Goal: Task Accomplishment & Management: Manage account settings

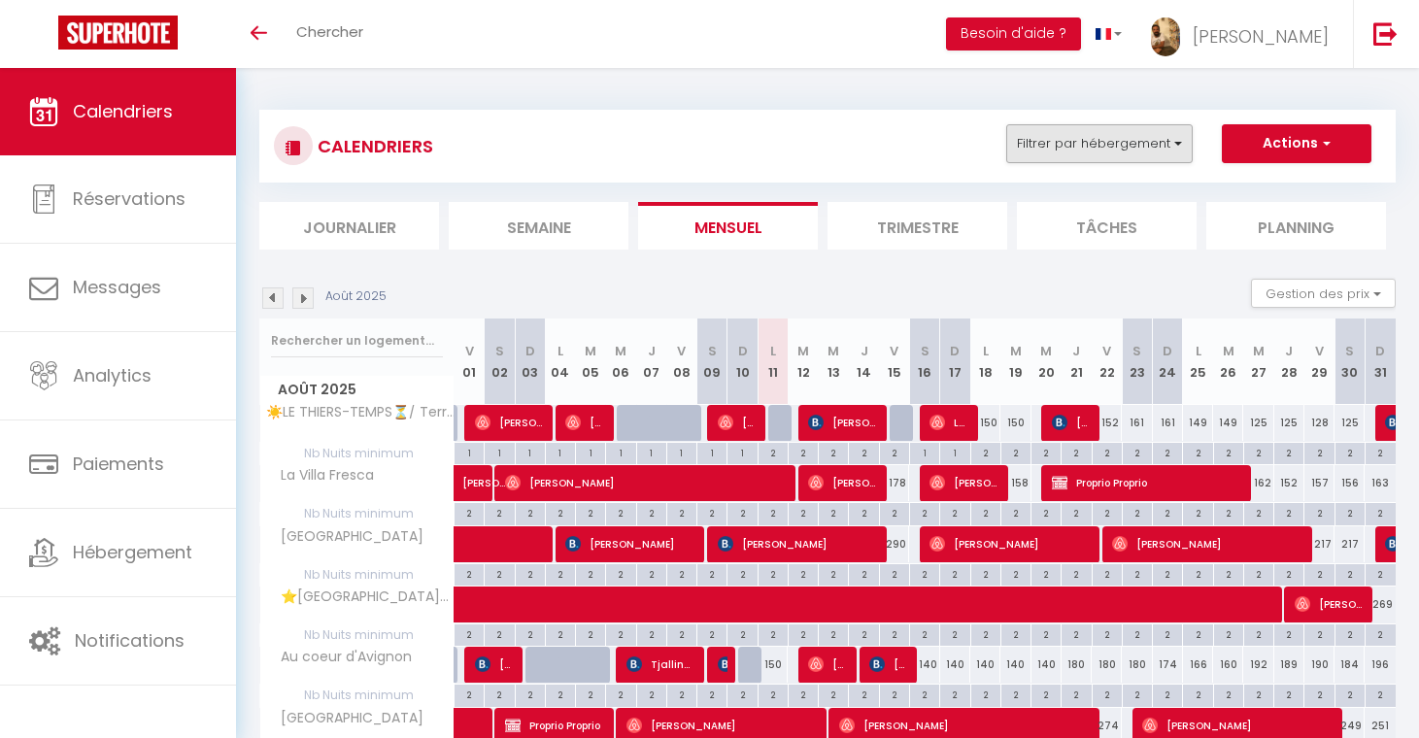
click at [1101, 140] on button "Filtrer par hébergement" at bounding box center [1099, 143] width 186 height 39
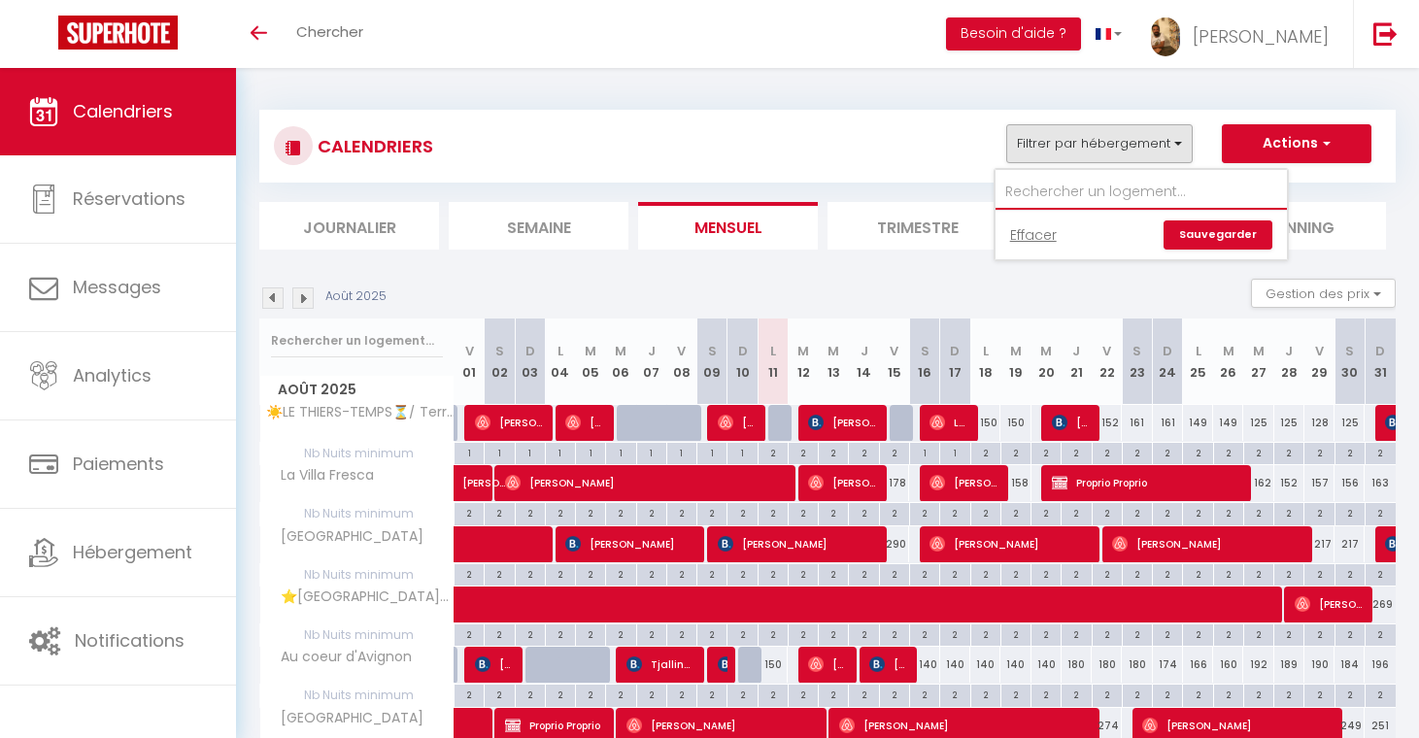
click at [1046, 197] on input "text" at bounding box center [1140, 192] width 291 height 35
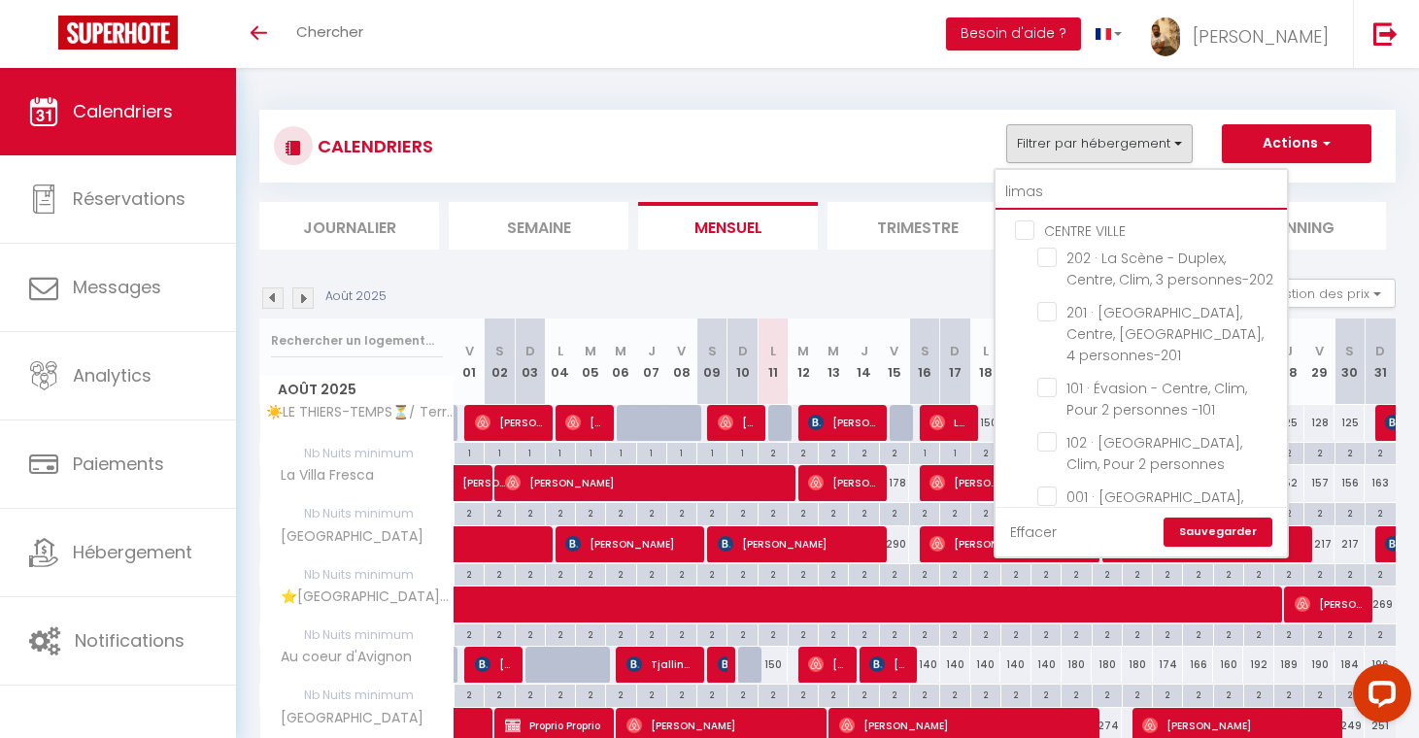
type input "limas"
click at [1028, 233] on input "CENTRE VILLE" at bounding box center [1160, 228] width 291 height 19
checkbox input "true"
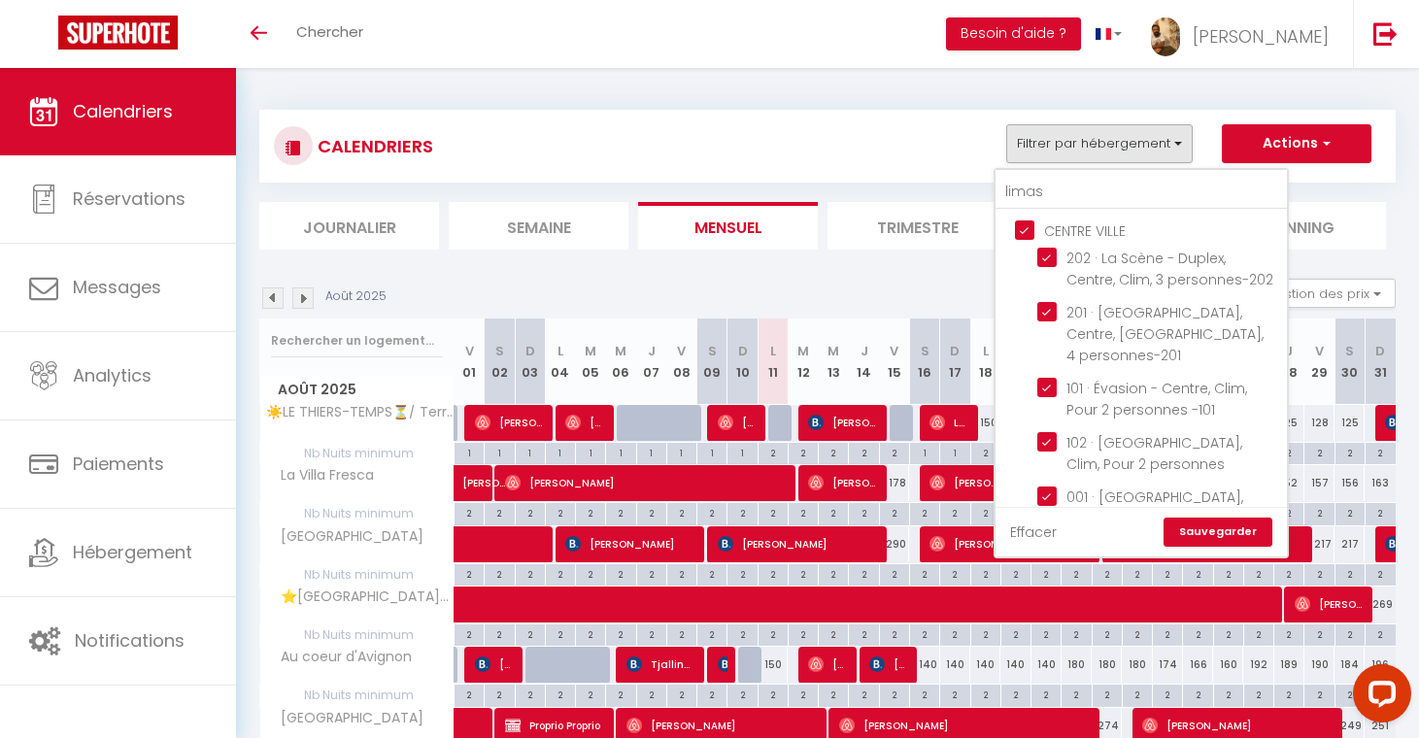
checkbox input "true"
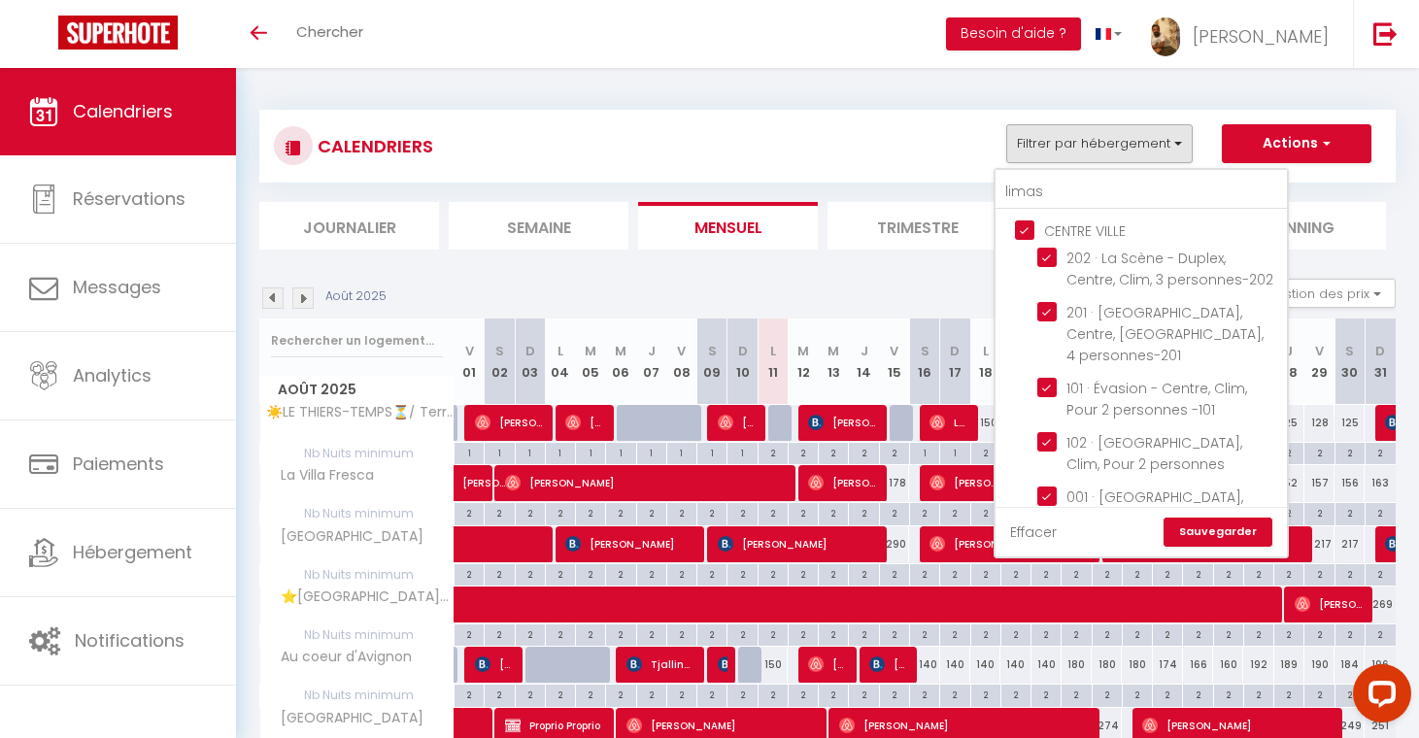
checkbox input "true"
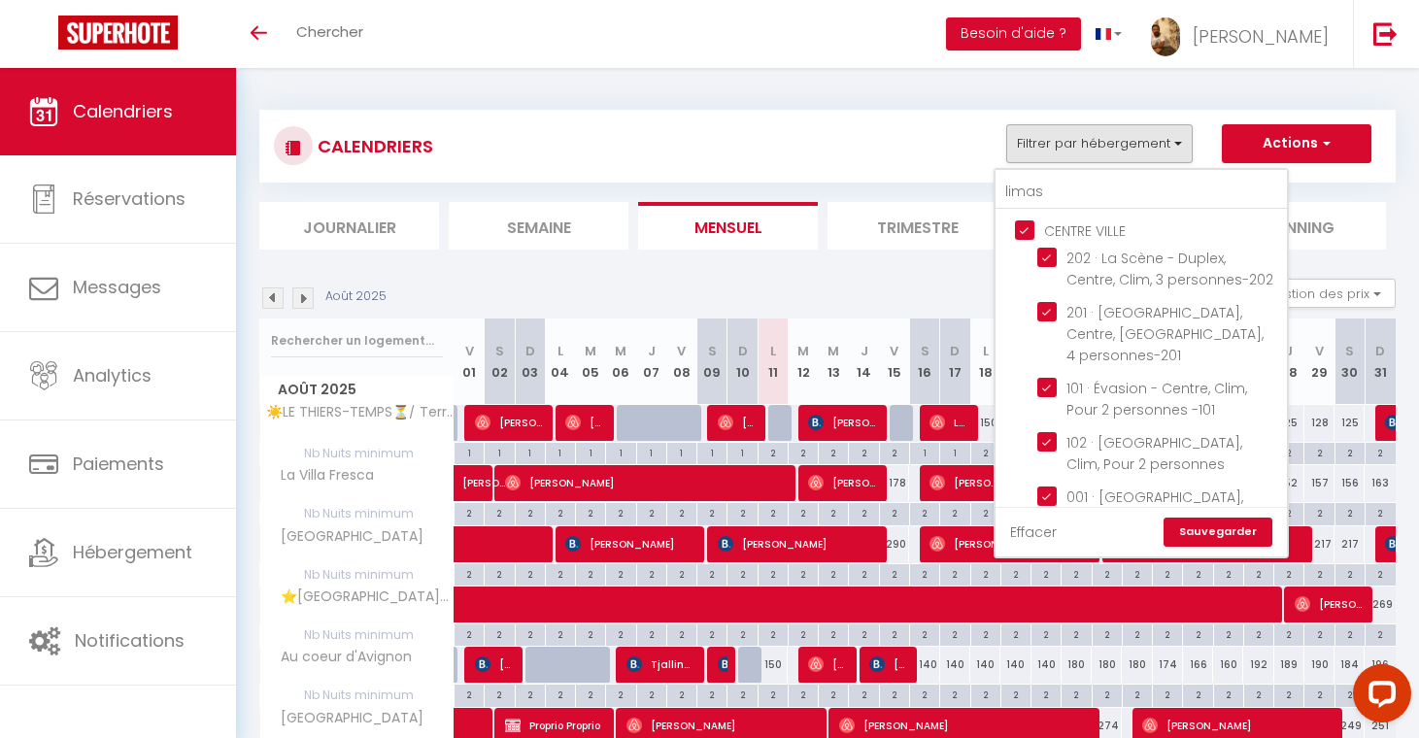
checkbox input "true"
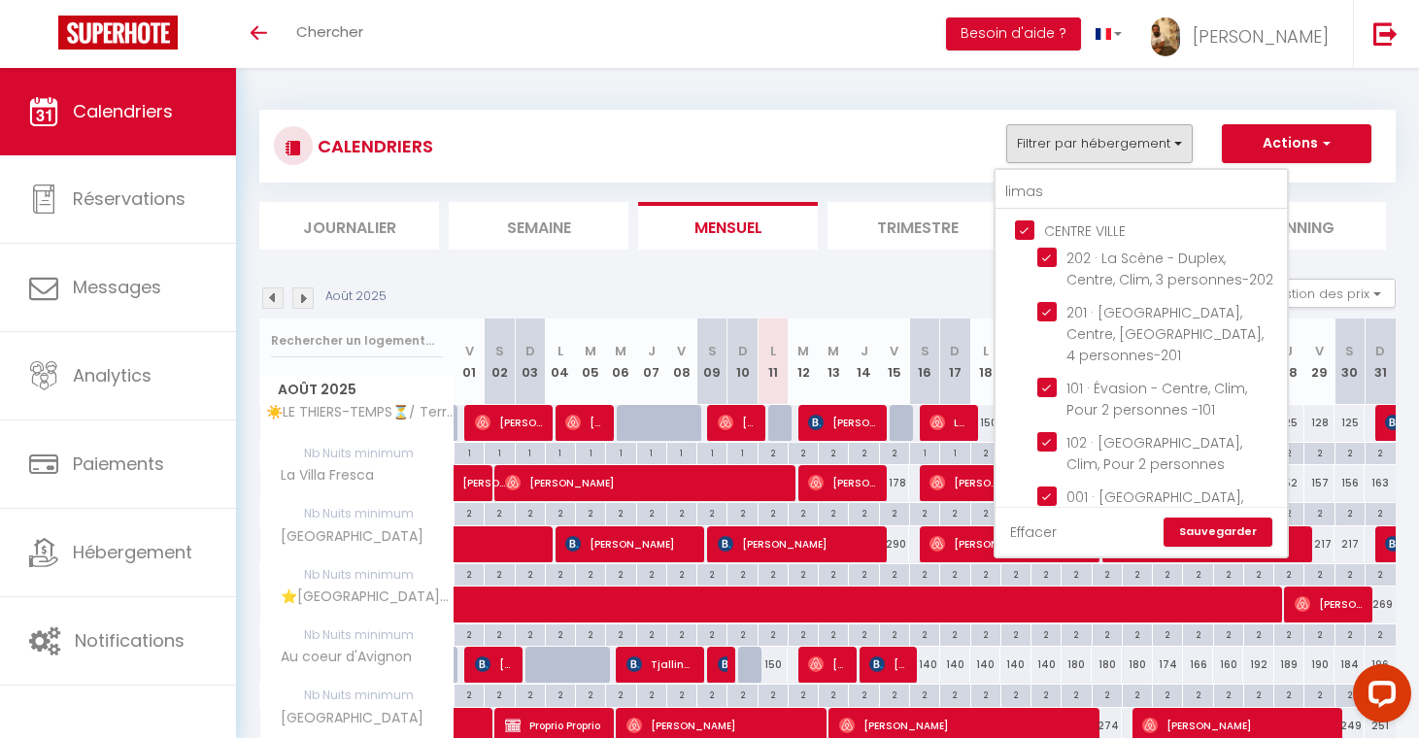
checkbox input "true"
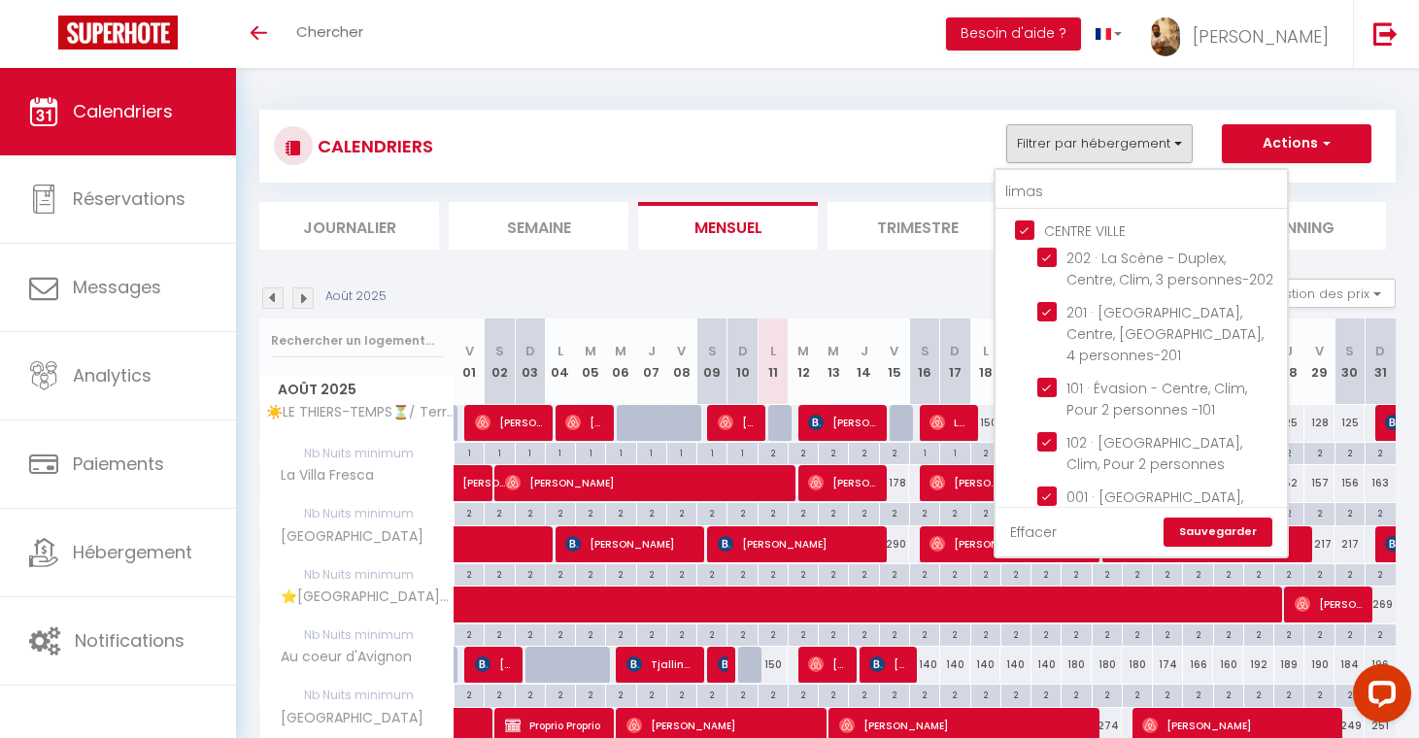
checkbox input "true"
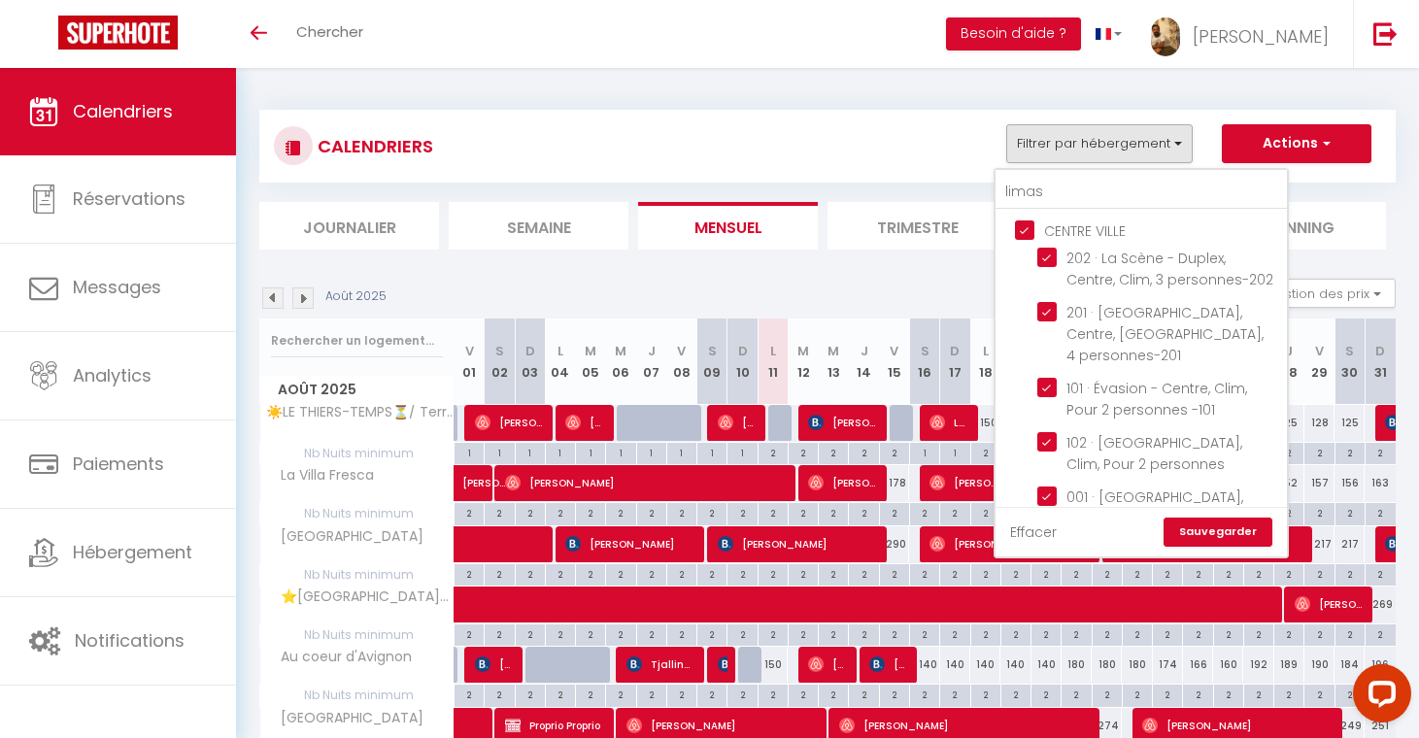
checkbox input "true"
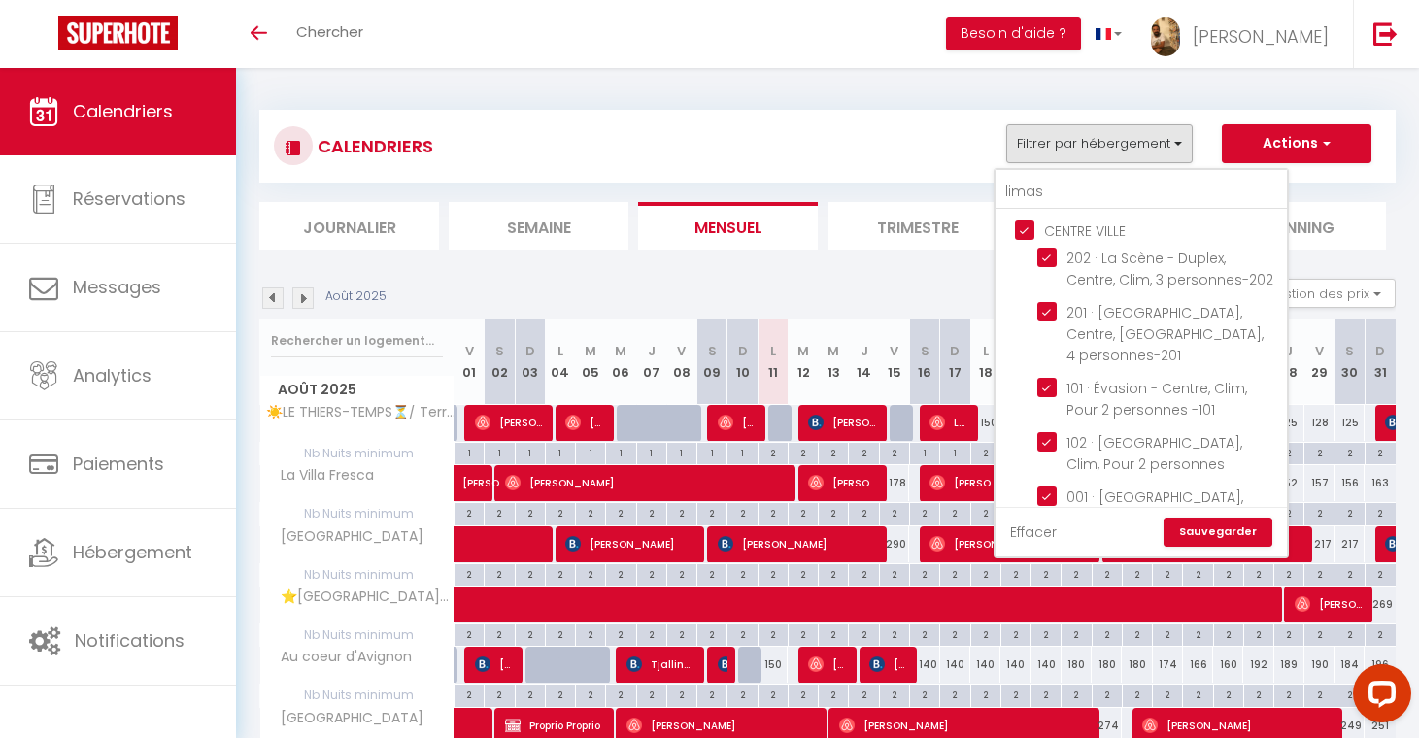
checkbox input "true"
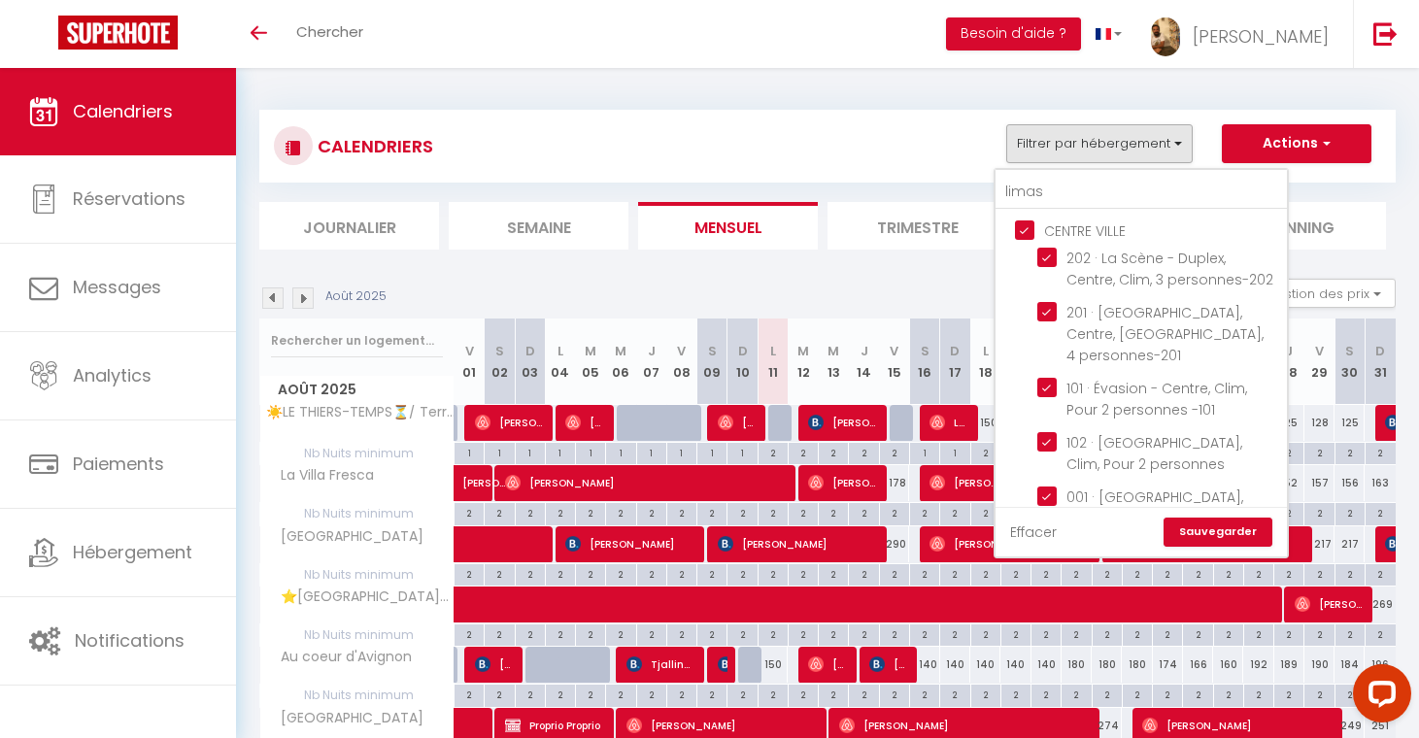
checkbox input "true"
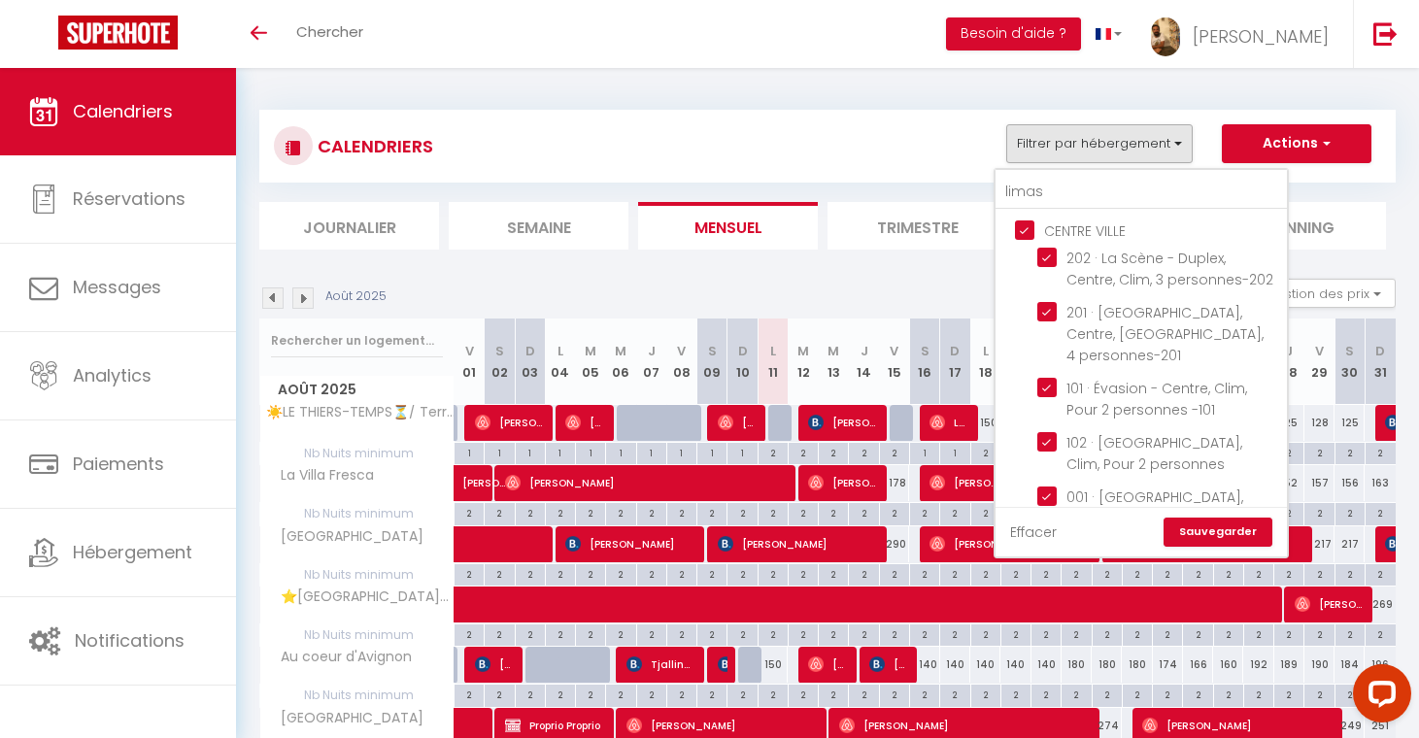
checkbox input "true"
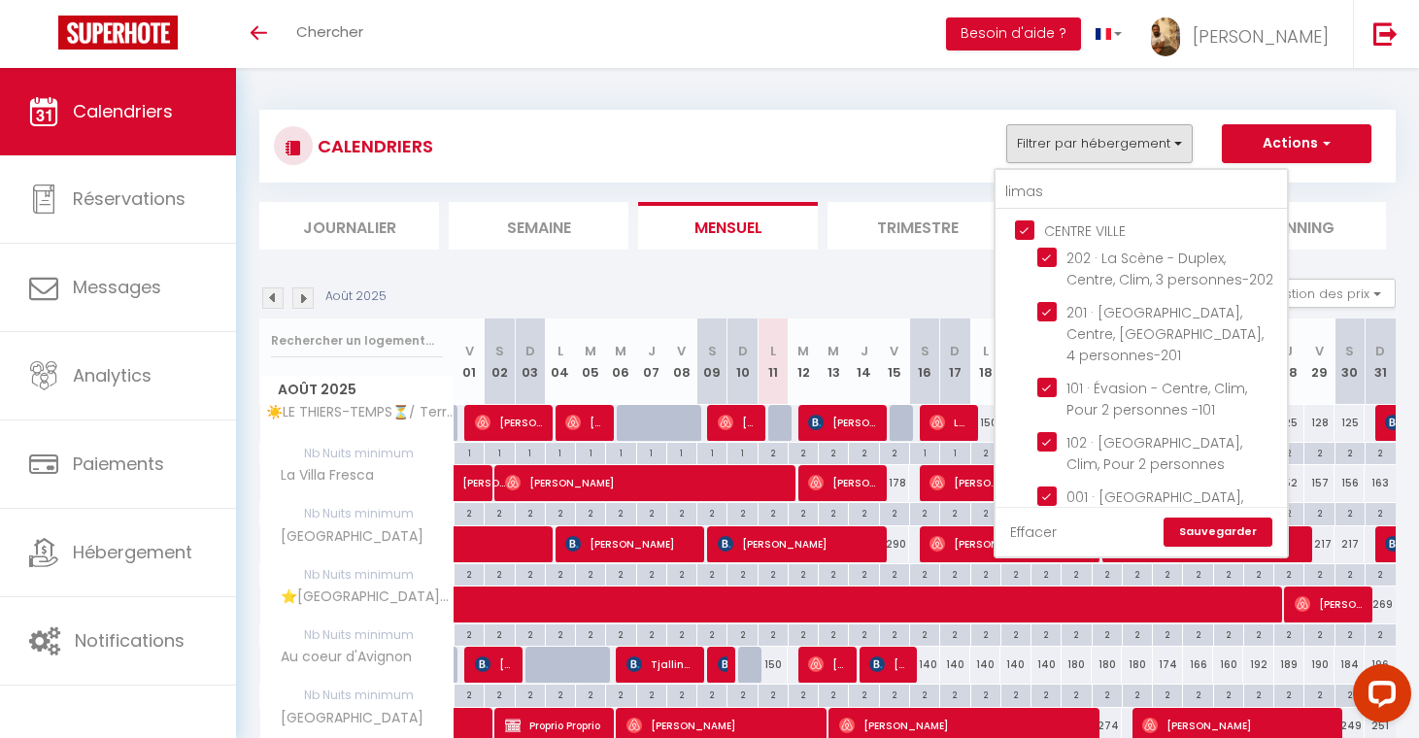
checkbox input "true"
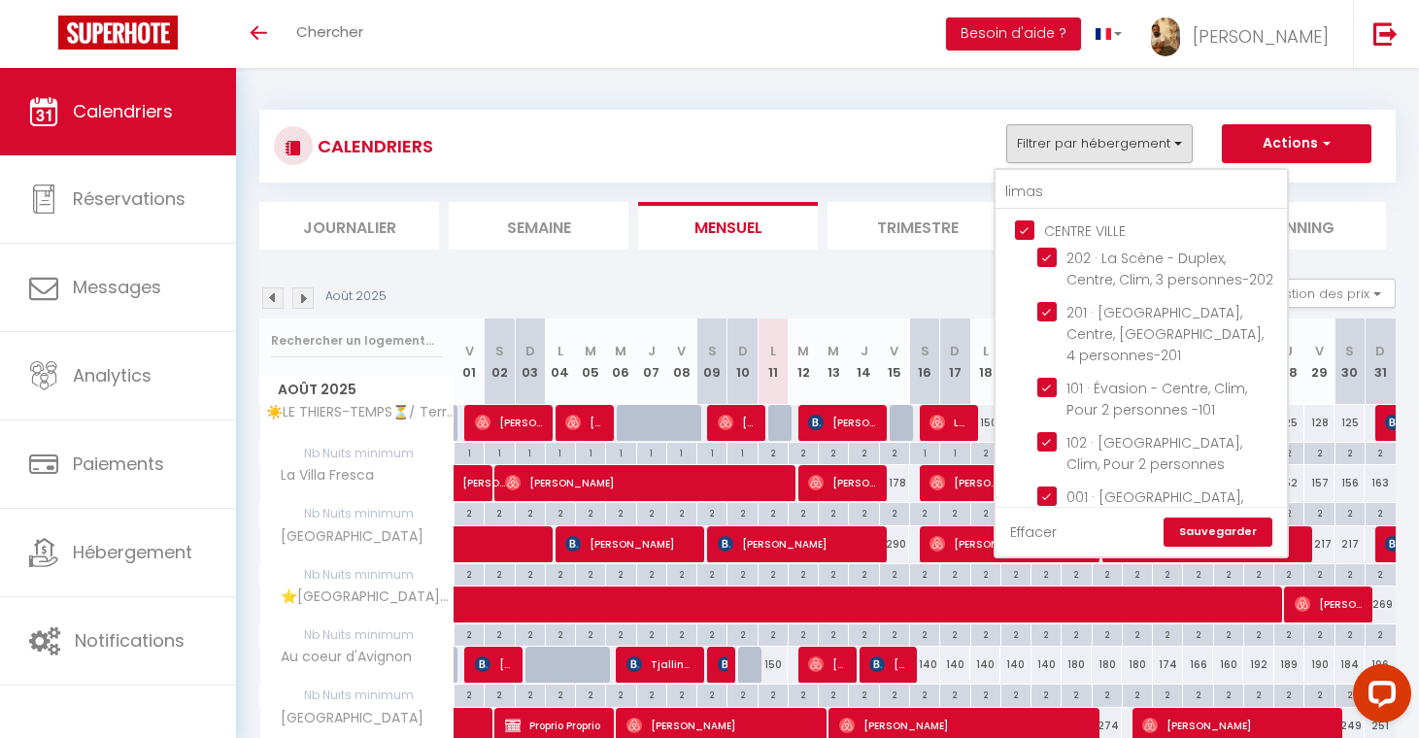
checkbox input "true"
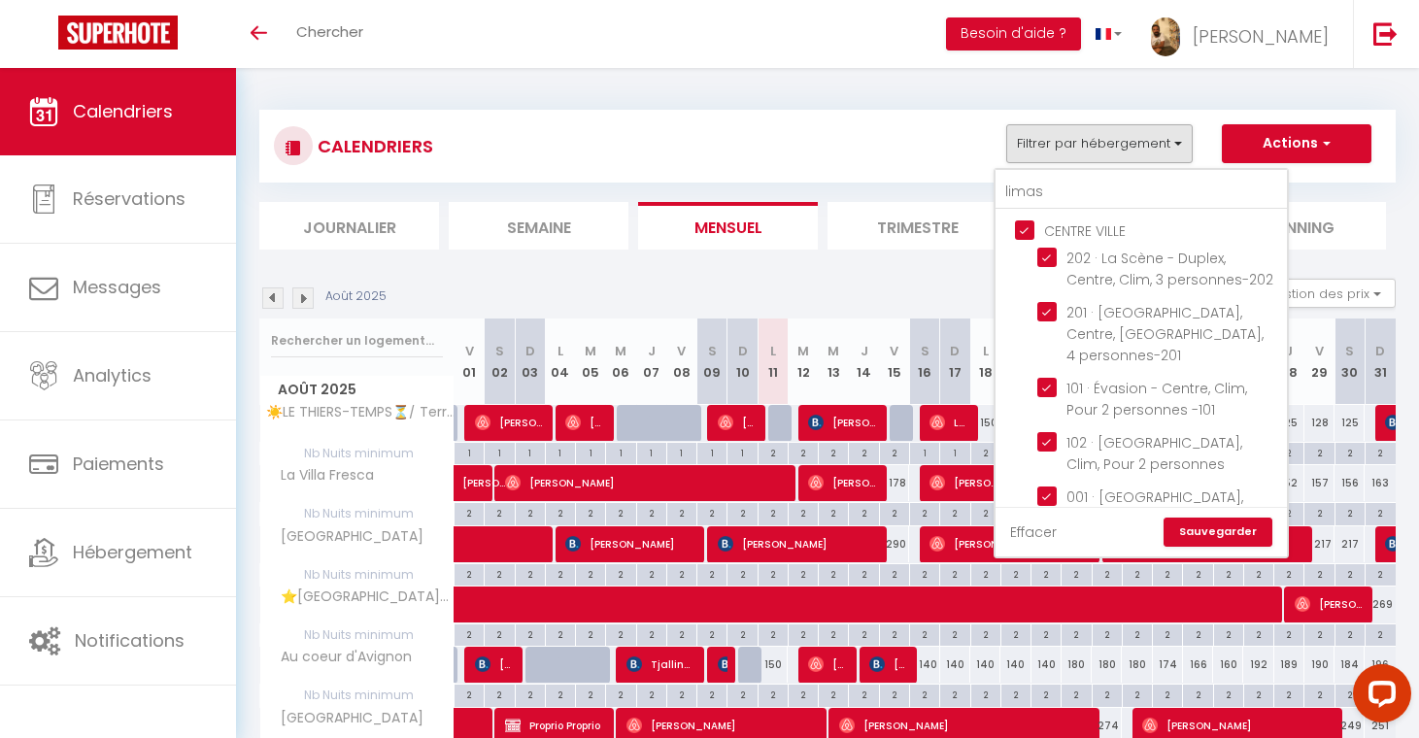
checkbox input "true"
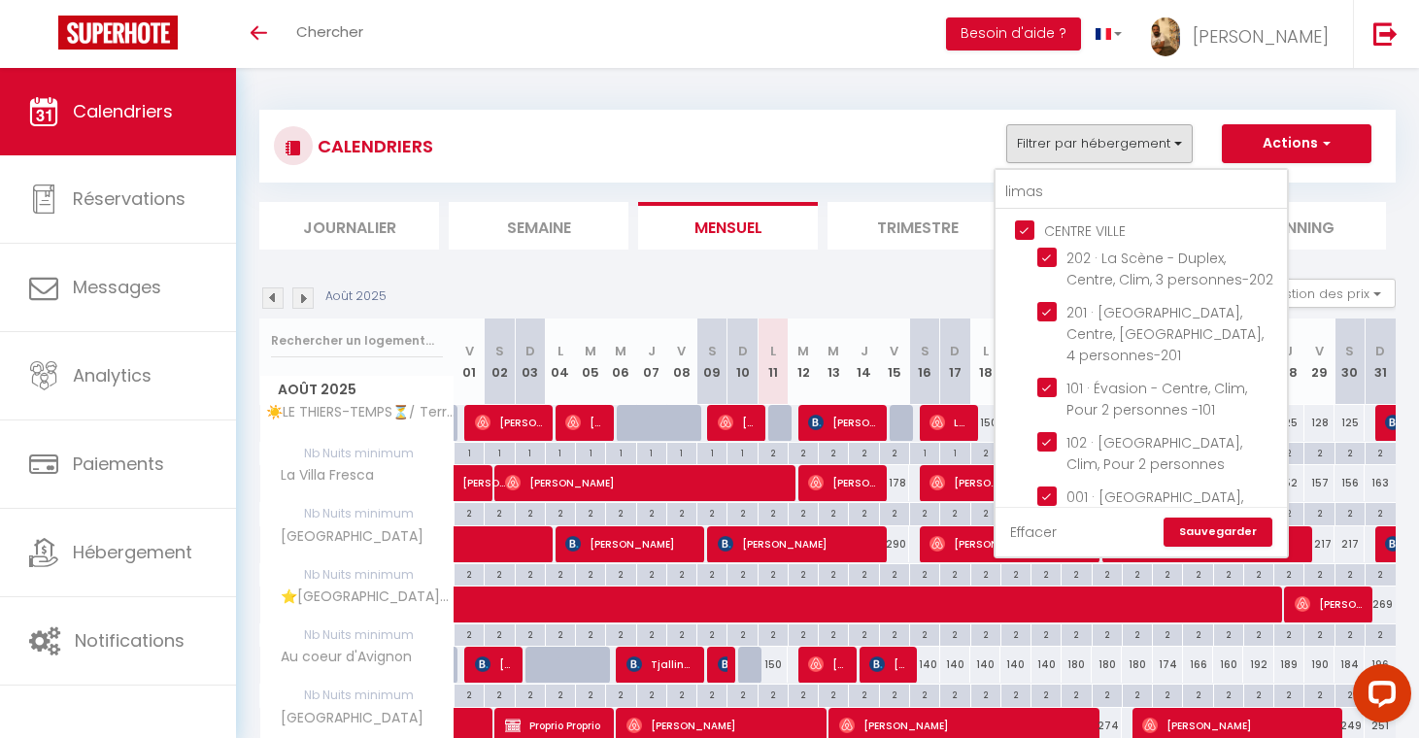
checkbox input "true"
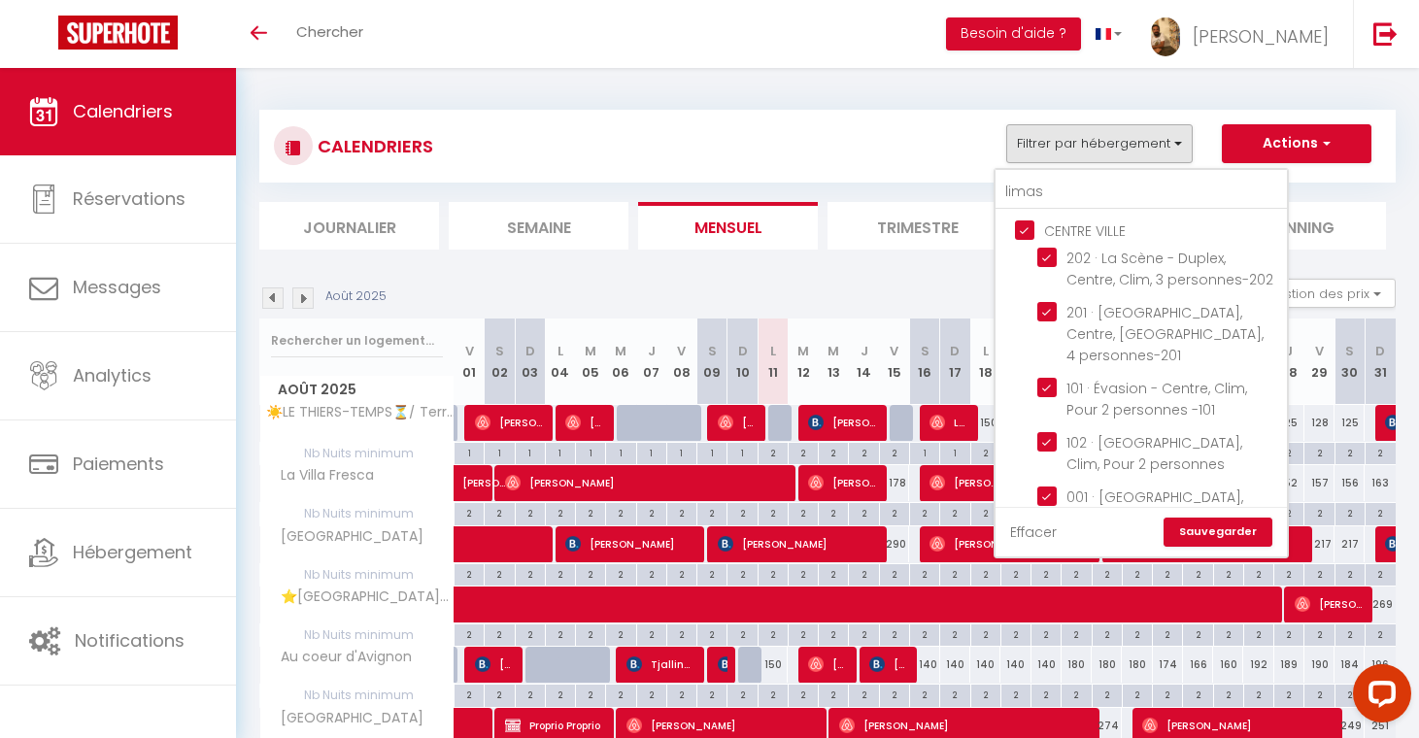
checkbox input "true"
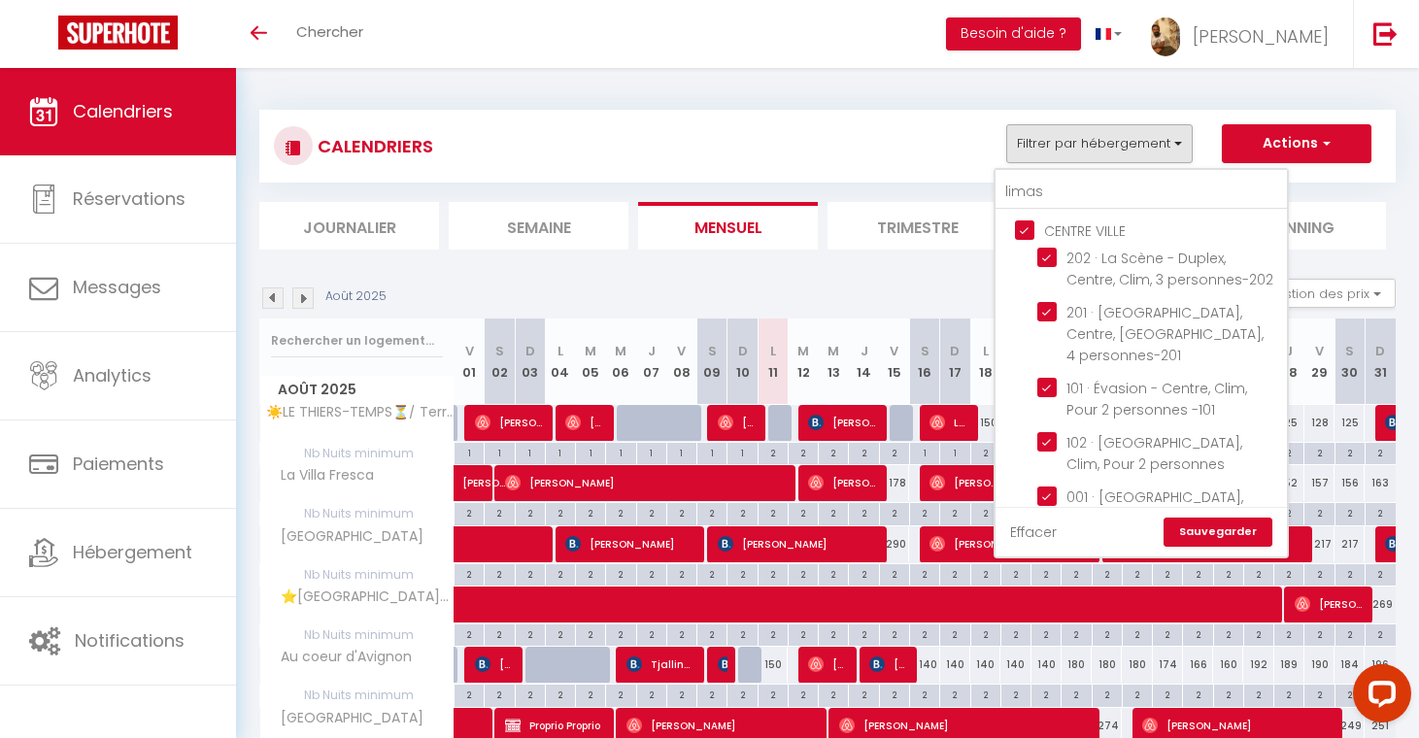
checkbox input "true"
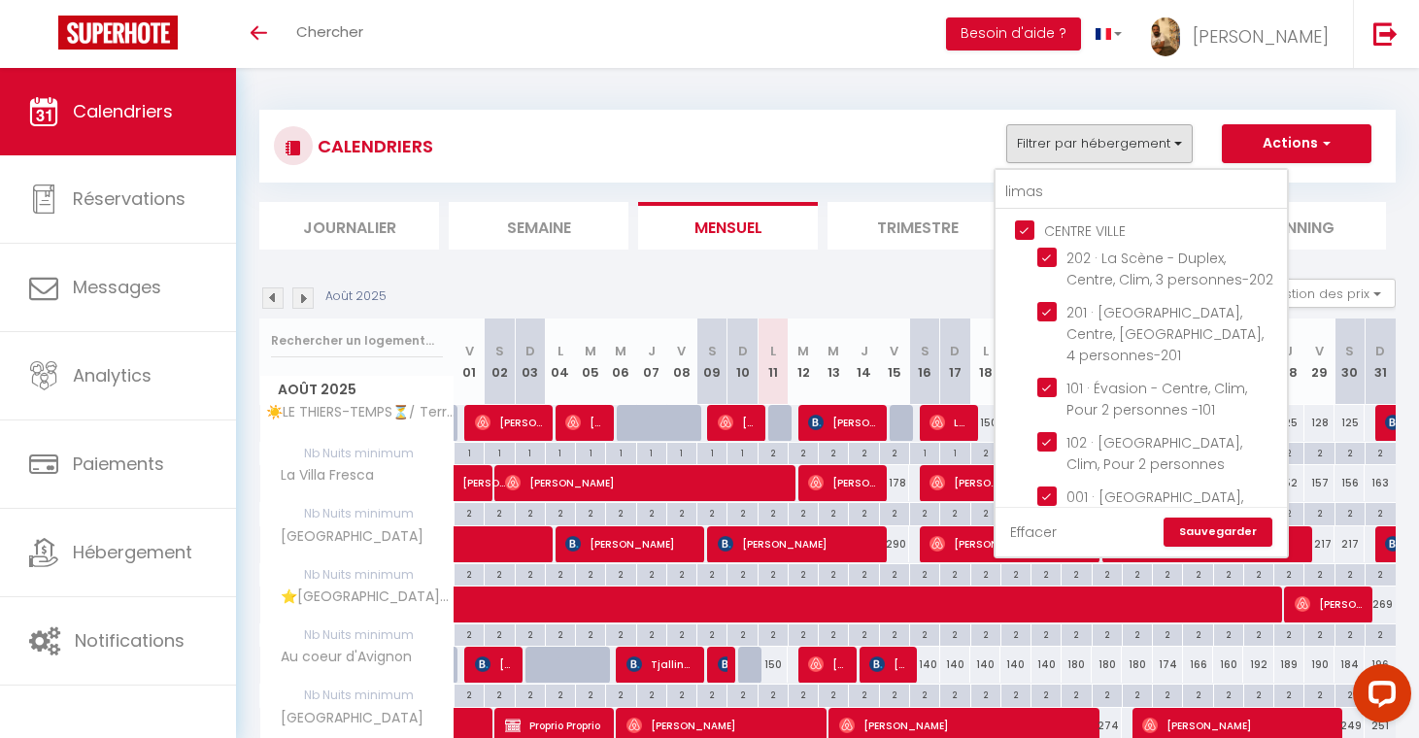
checkbox input "true"
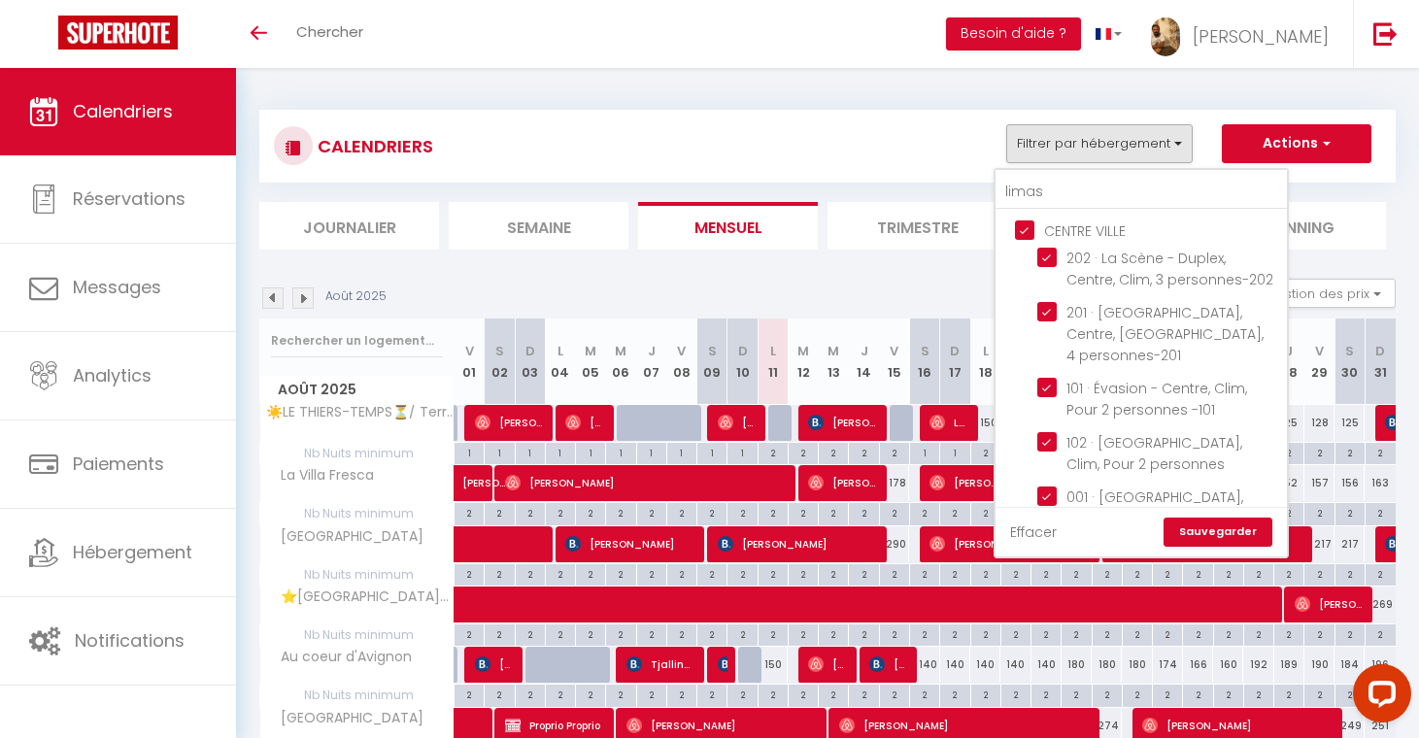
checkbox input "true"
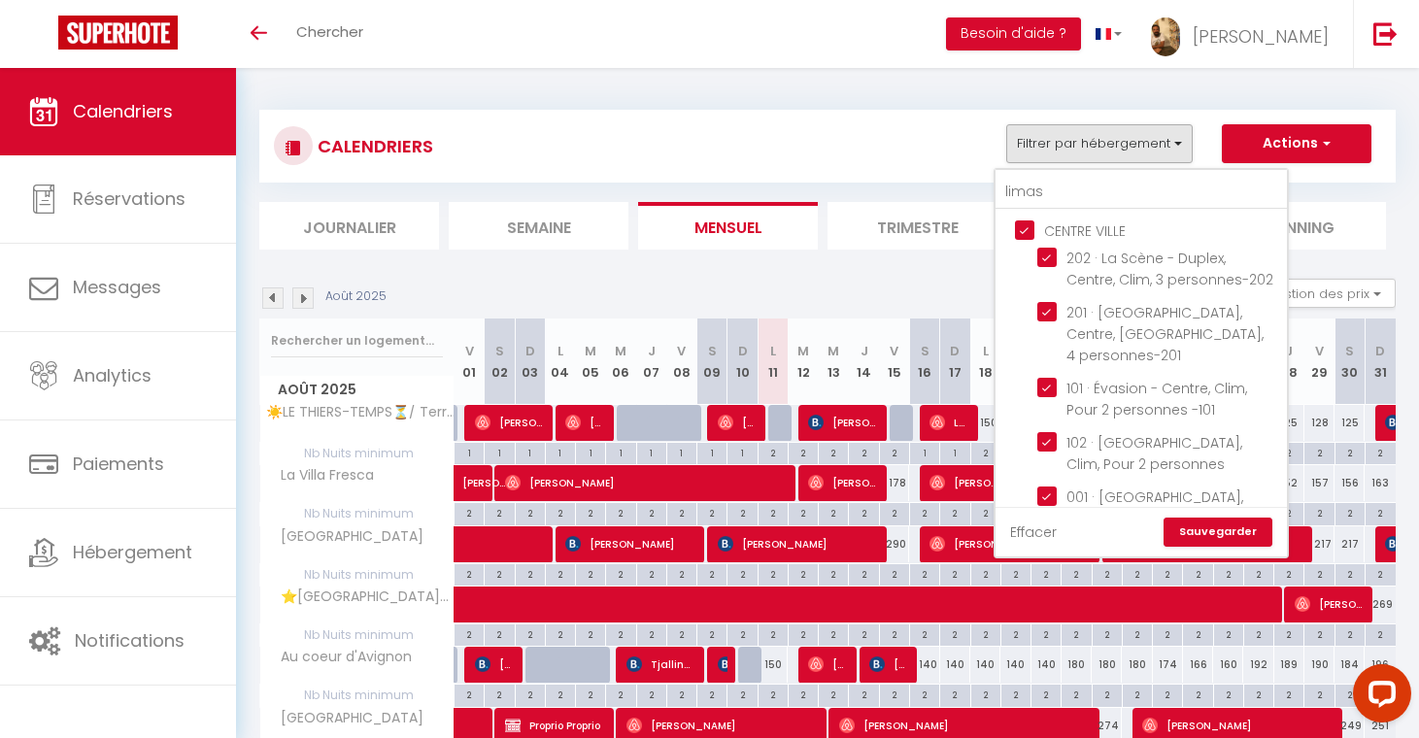
checkbox input "true"
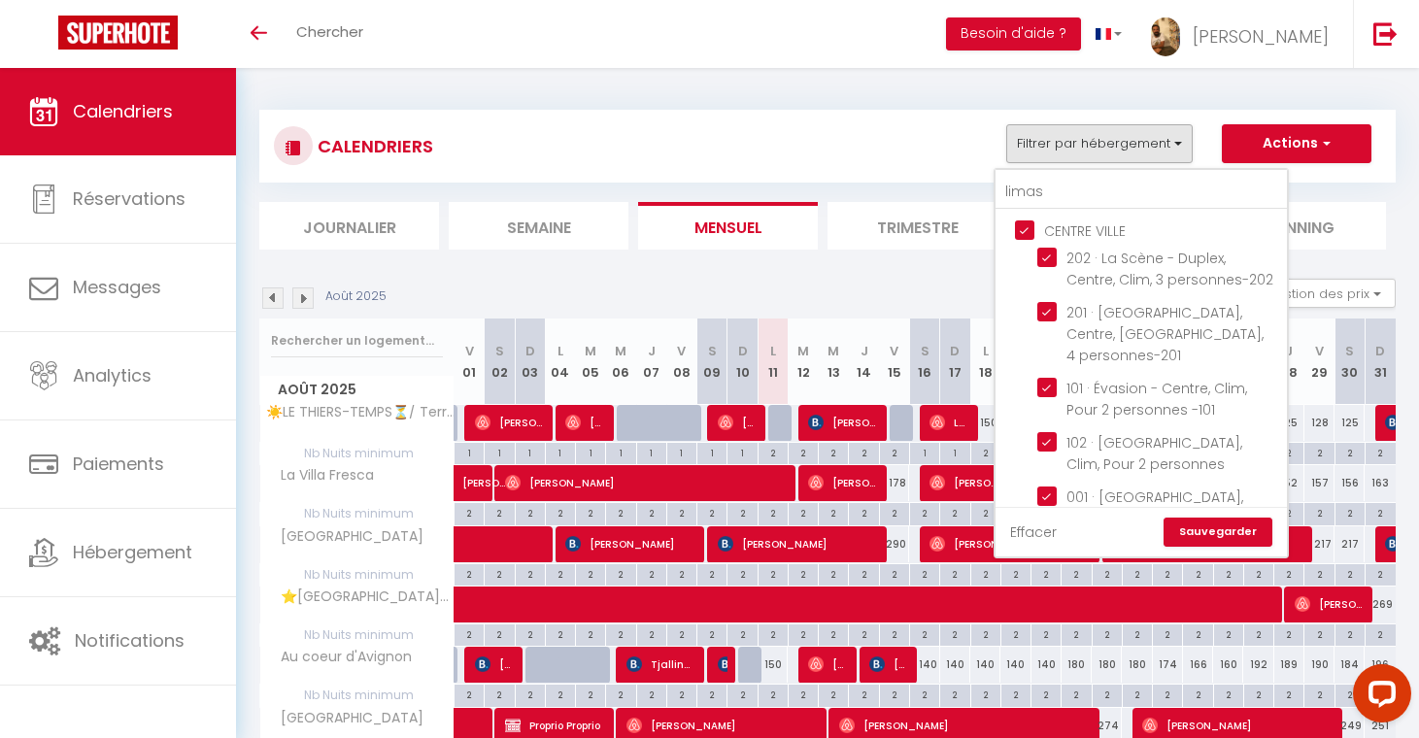
checkbox input "true"
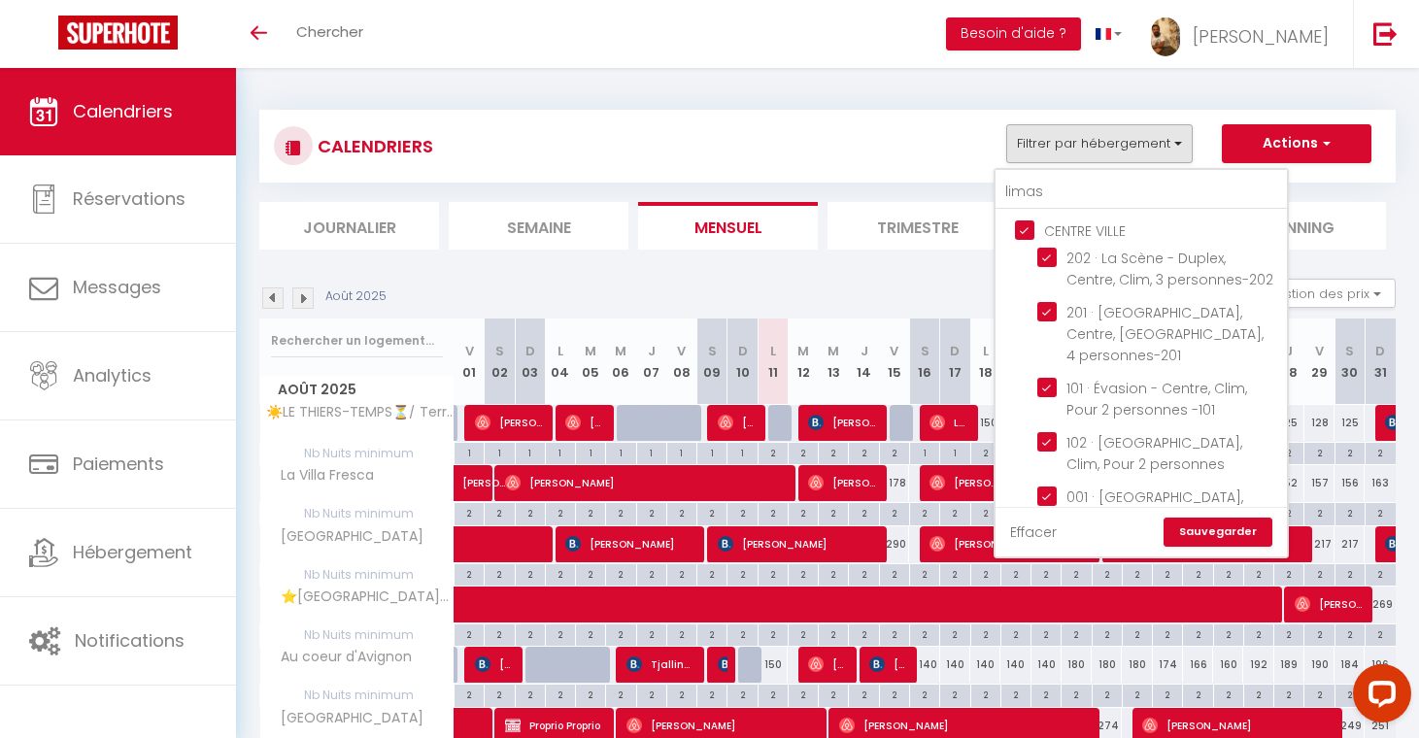
checkbox input "true"
checkbox input "false"
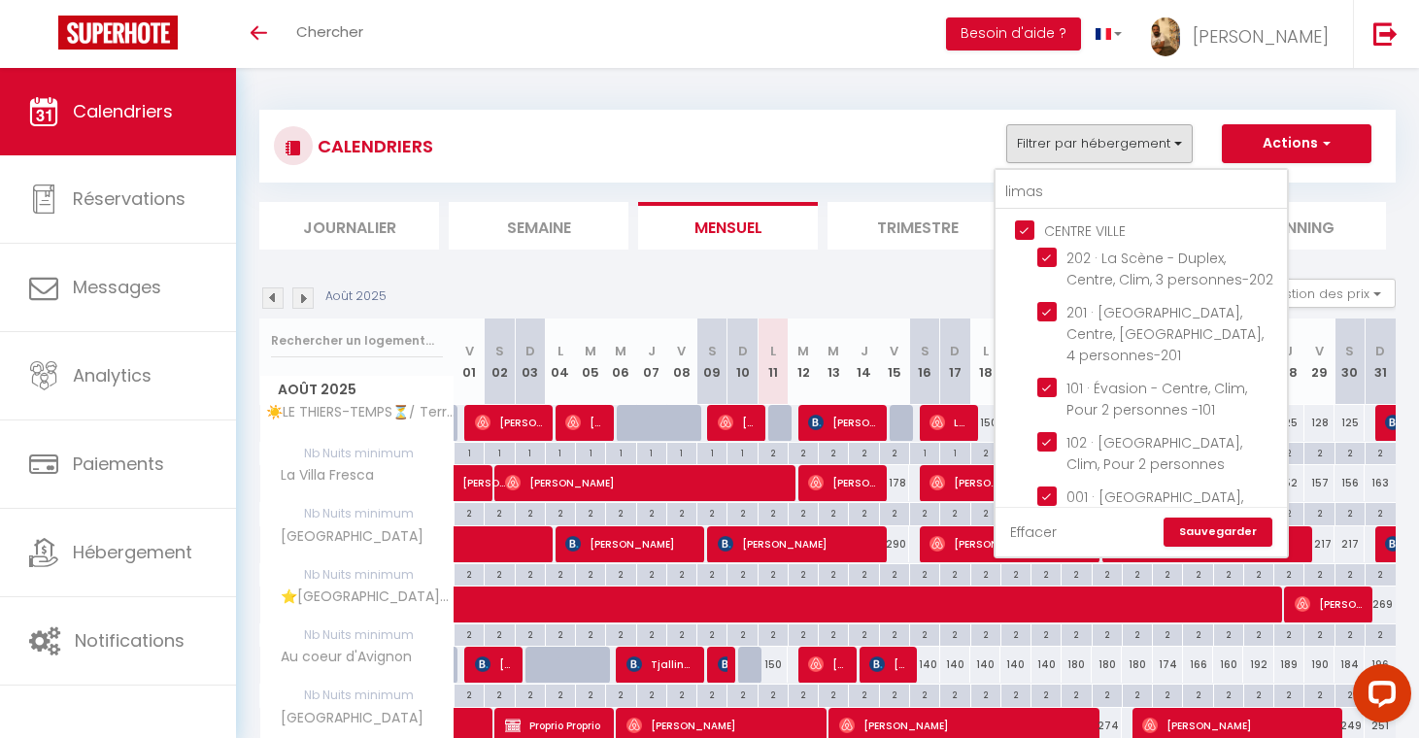
checkbox input "false"
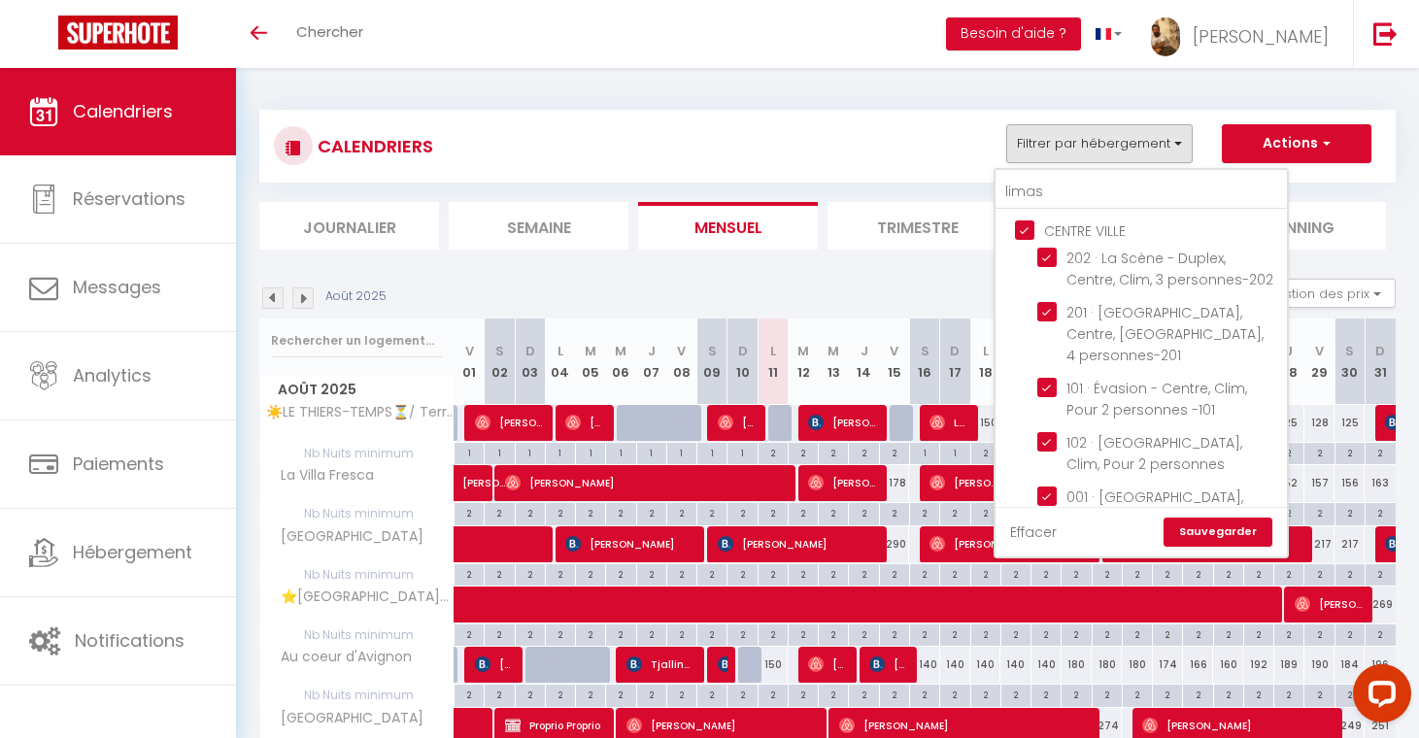
checkbox input "false"
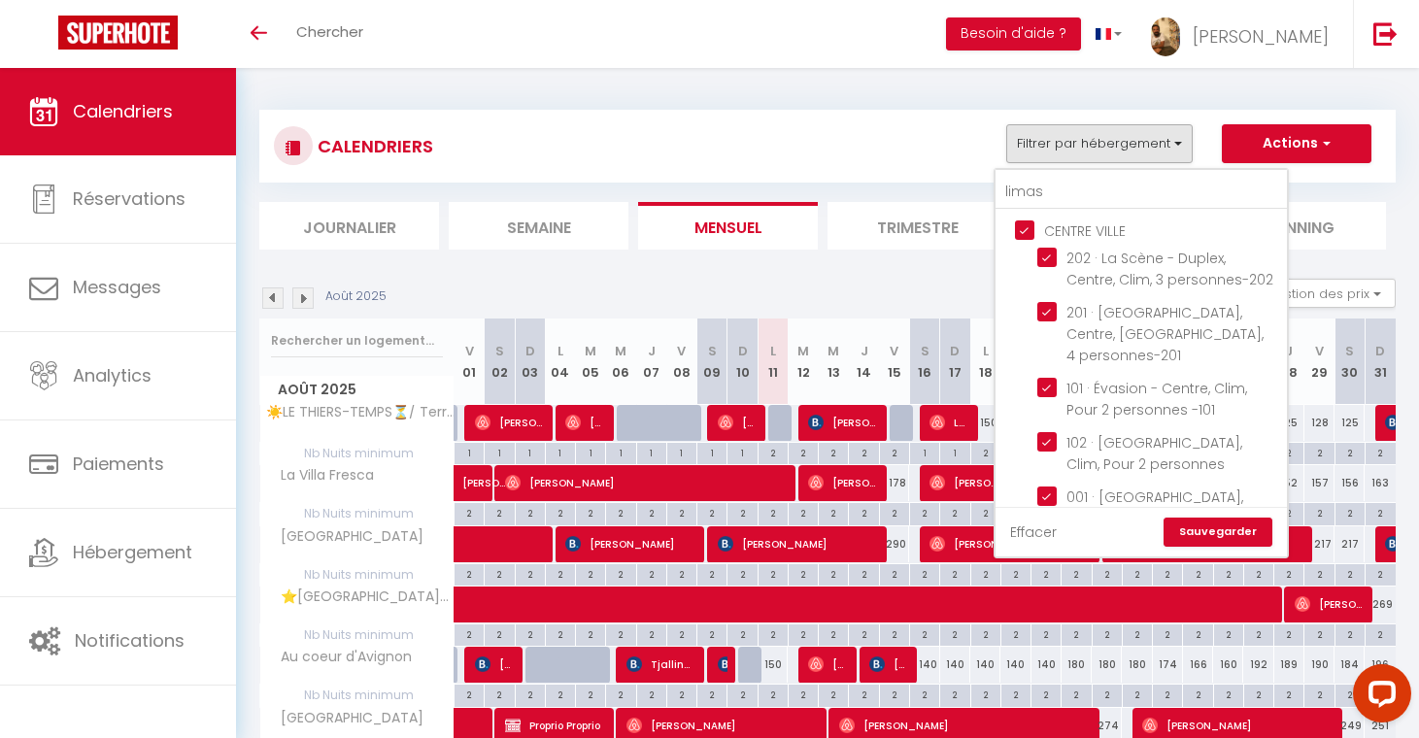
checkbox input "false"
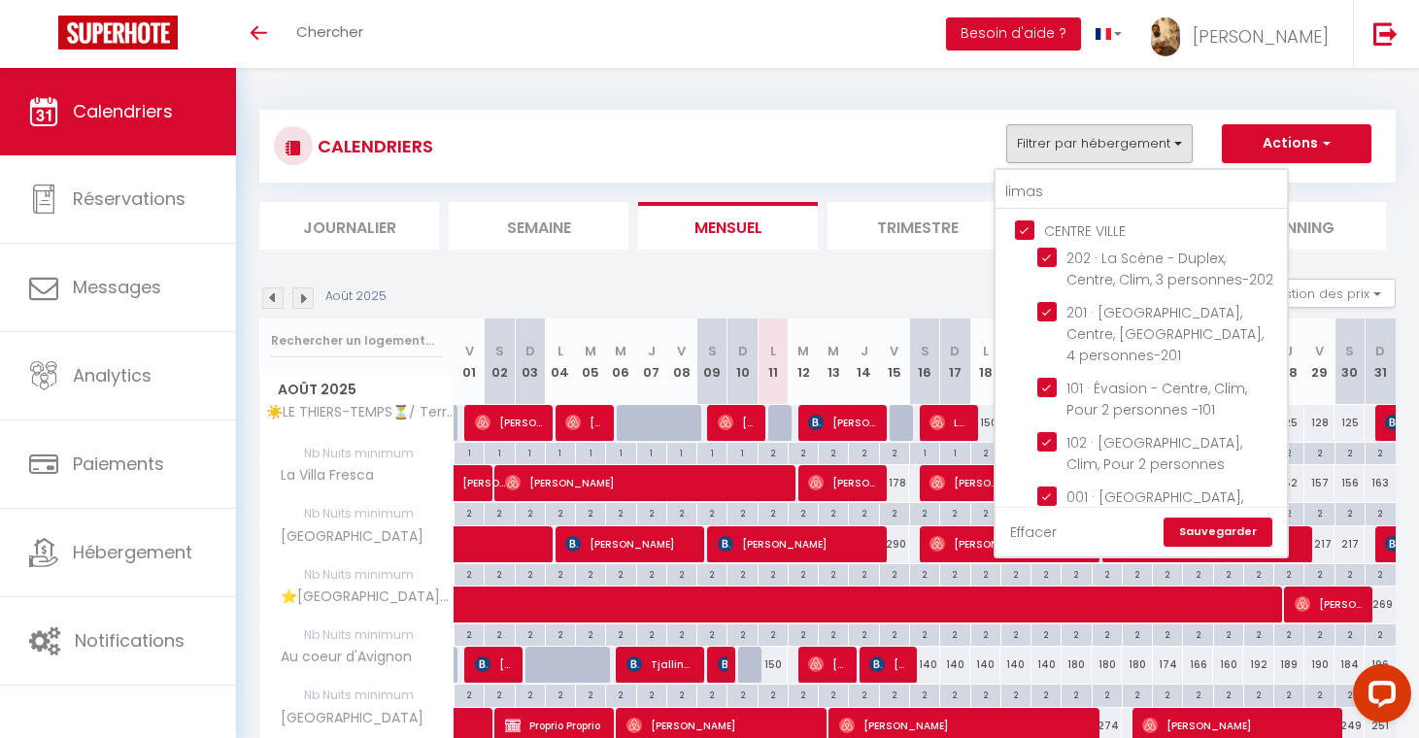
checkbox input "false"
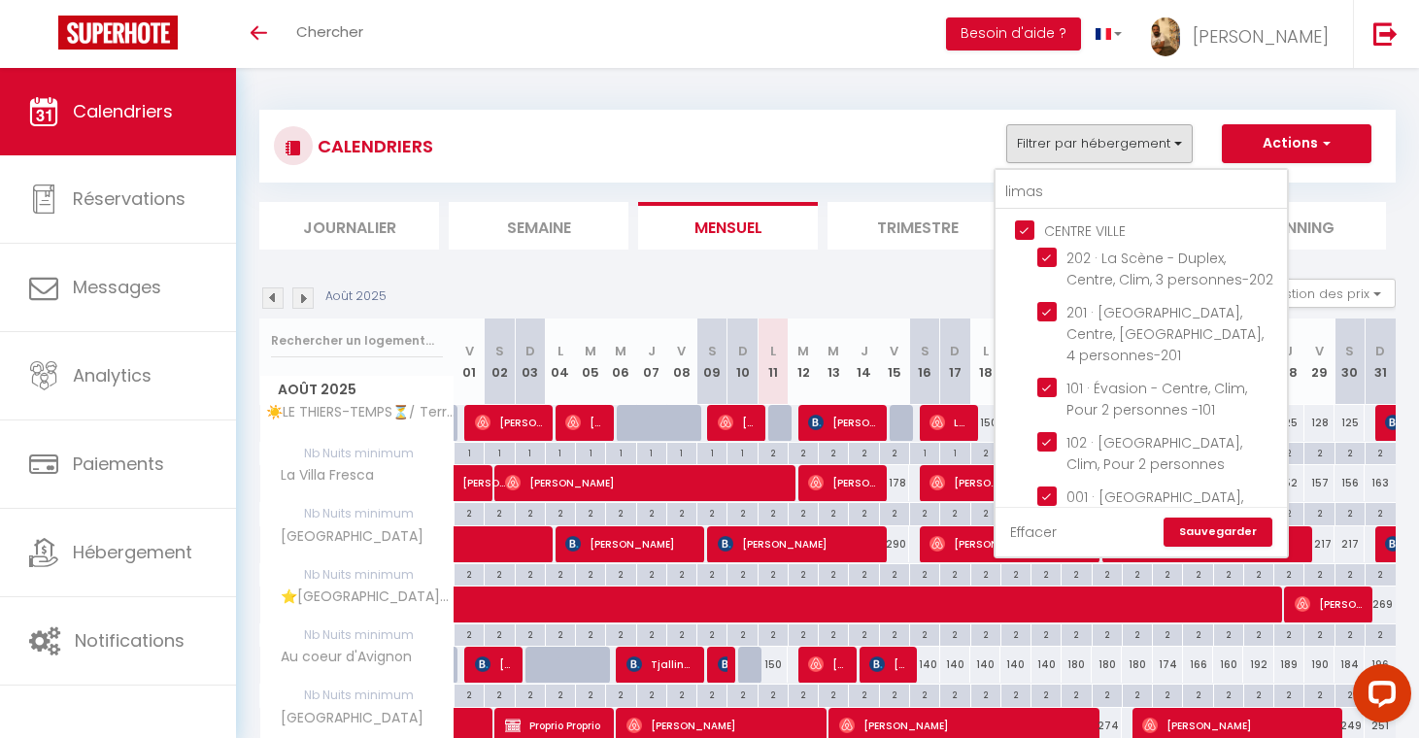
checkbox input "false"
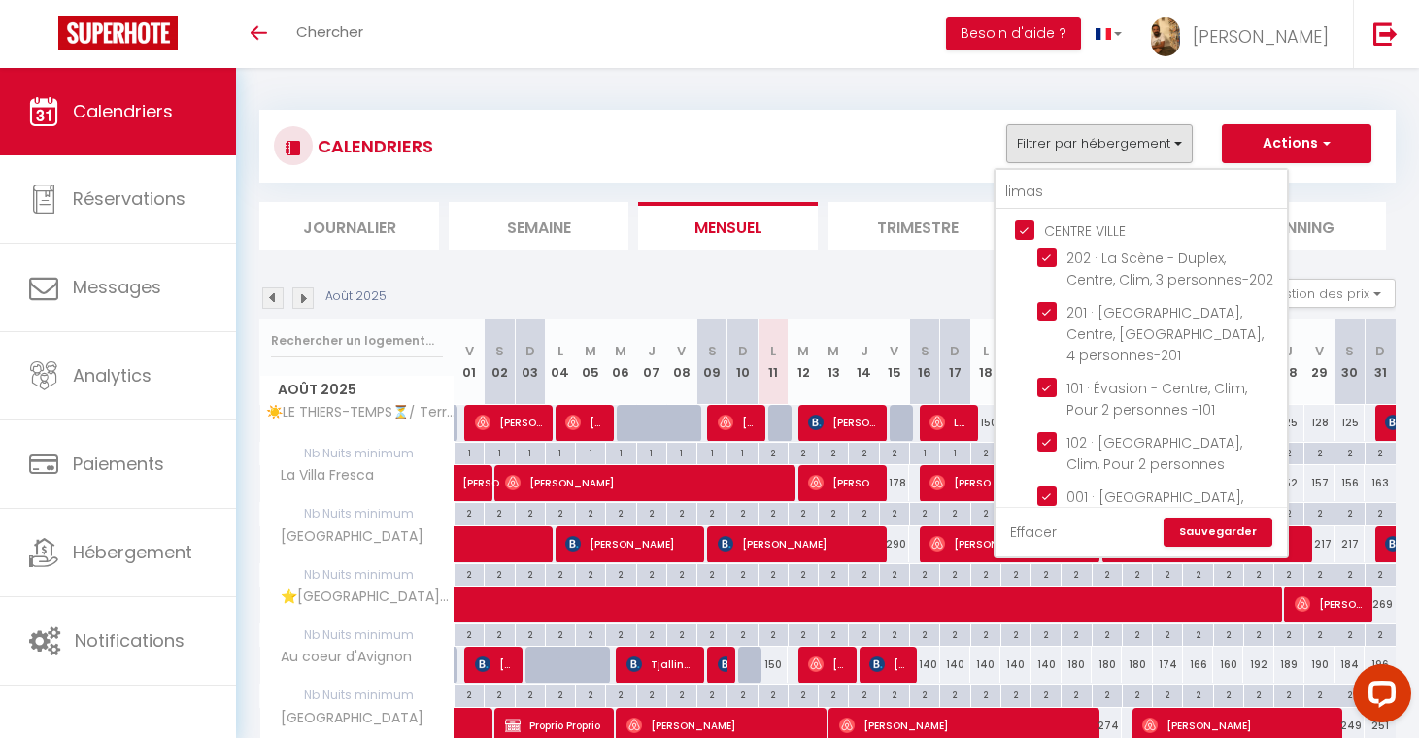
checkbox input "false"
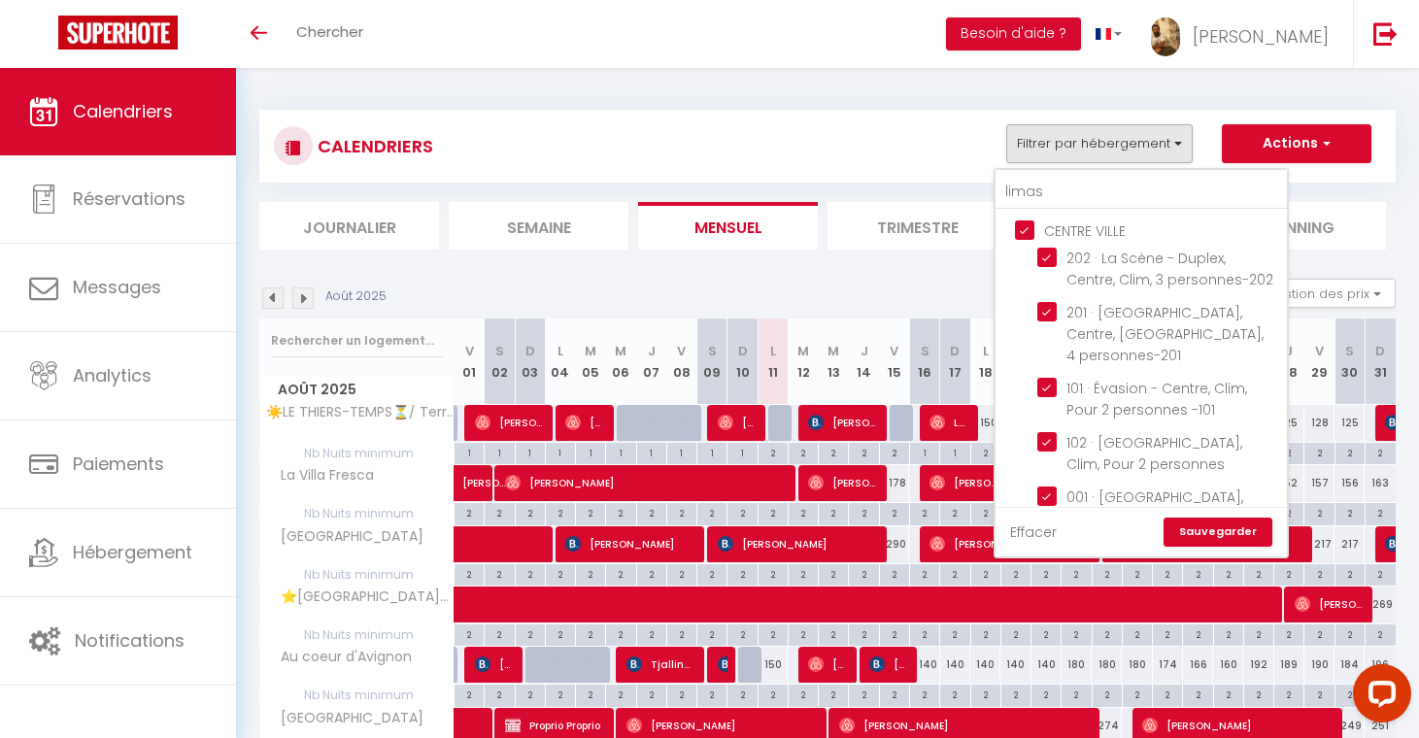
checkbox input "false"
checkbox input "true"
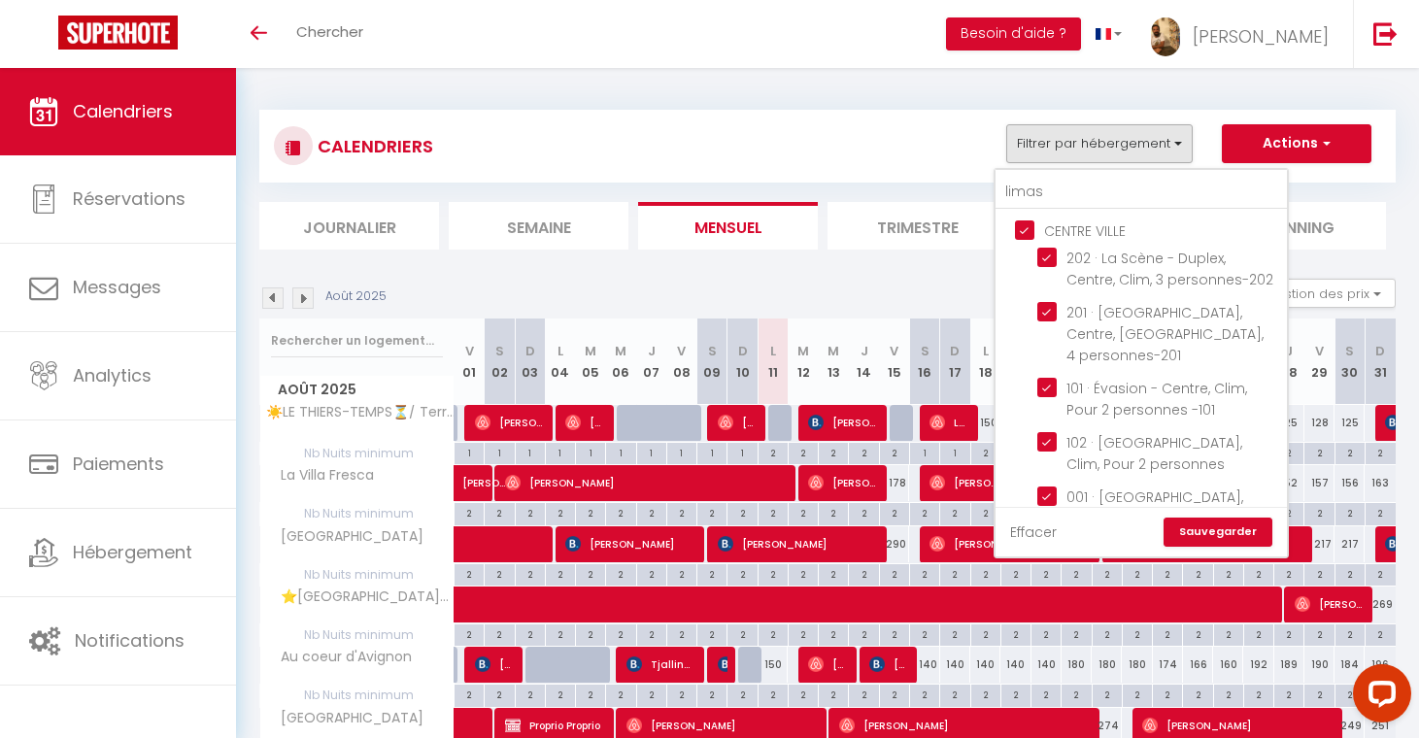
checkbox input "true"
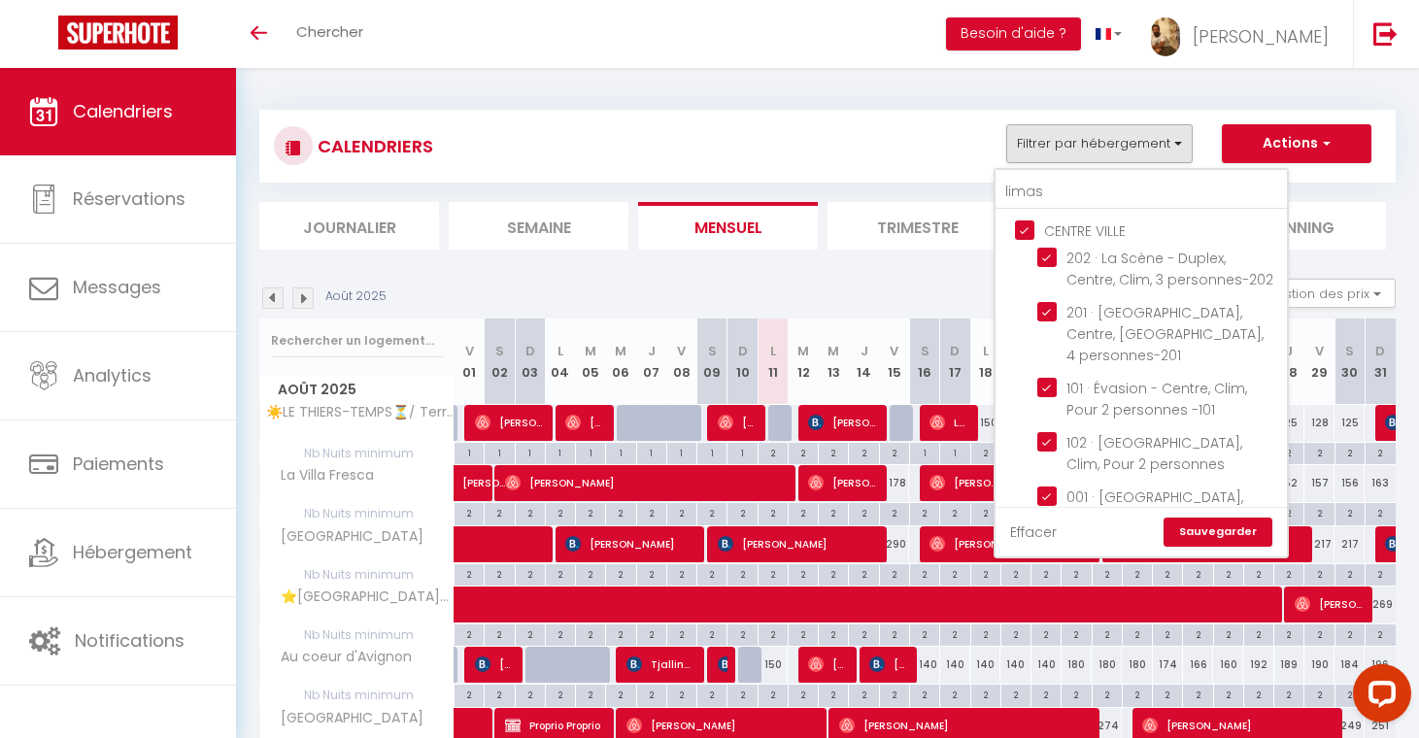
checkbox input "true"
checkbox input "false"
checkbox input "true"
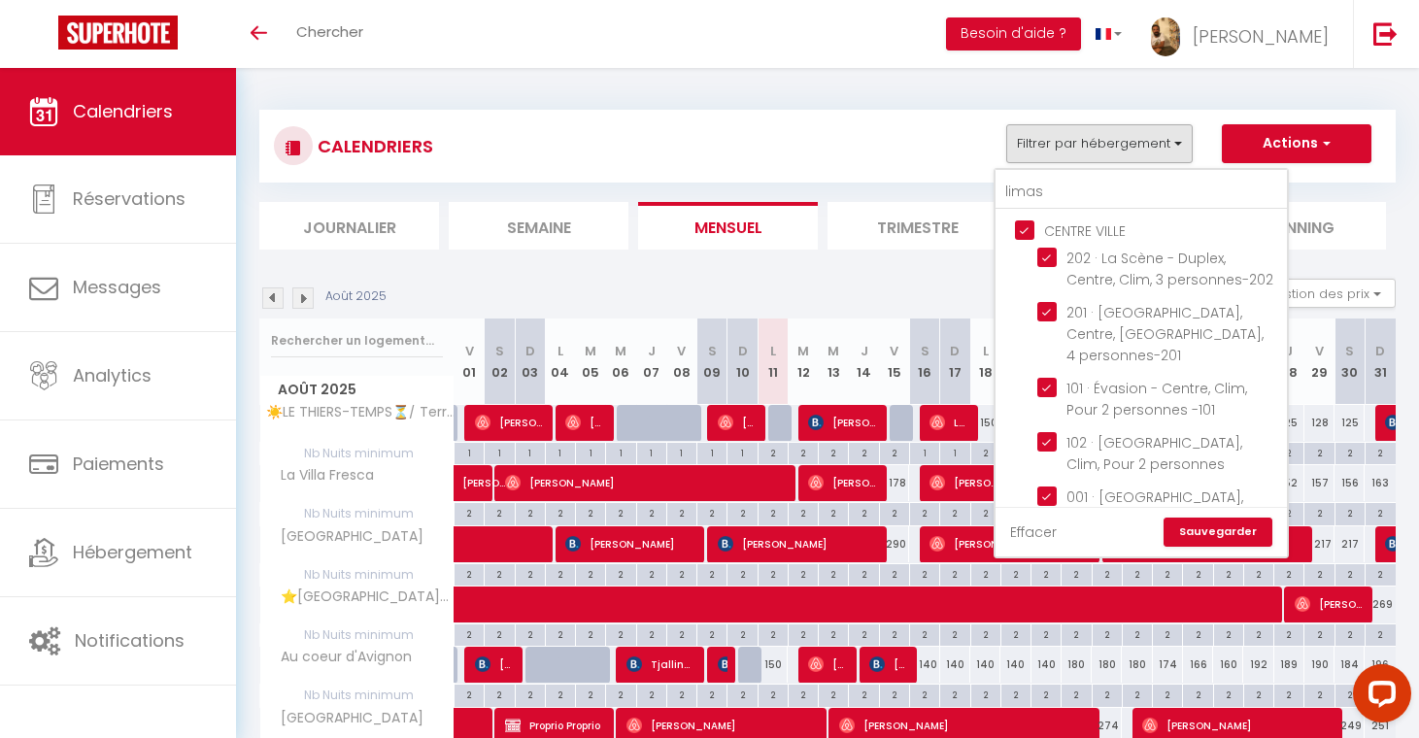
checkbox input "true"
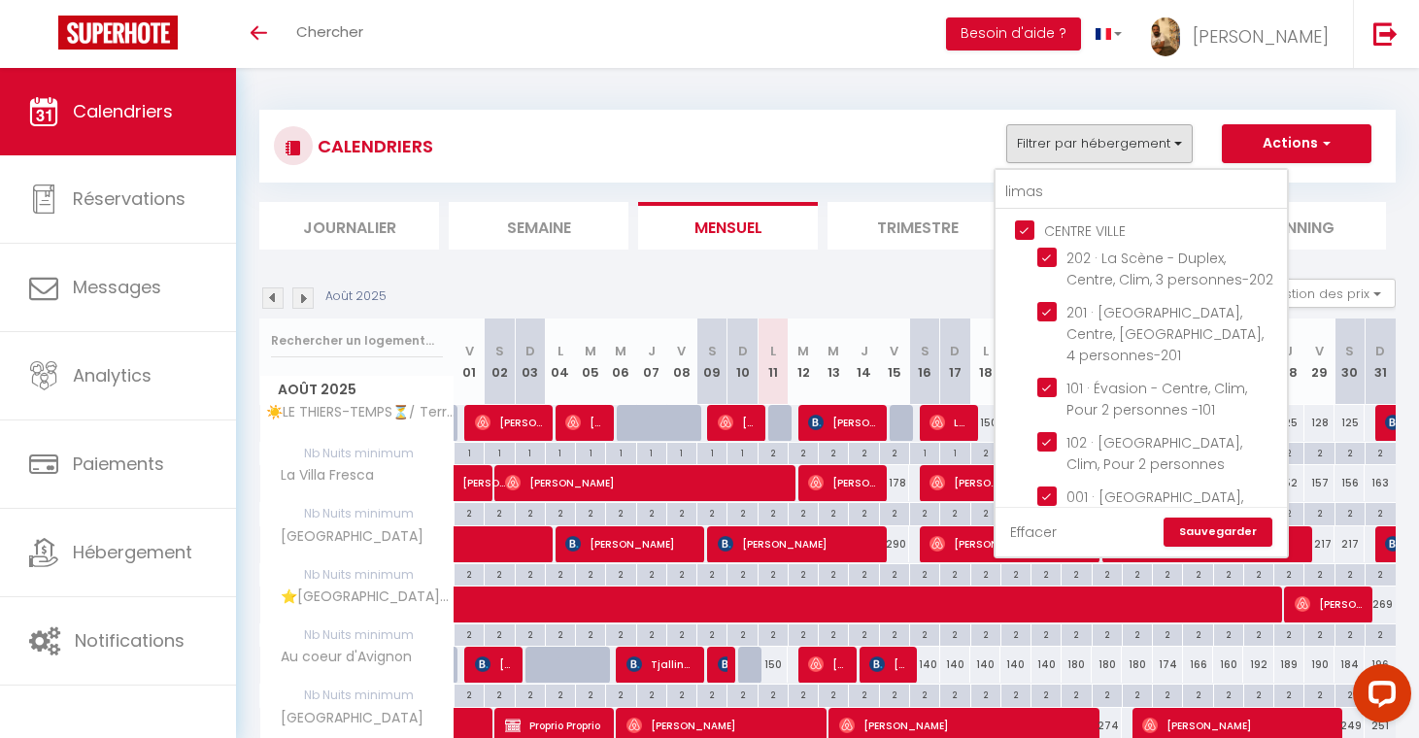
checkbox input "true"
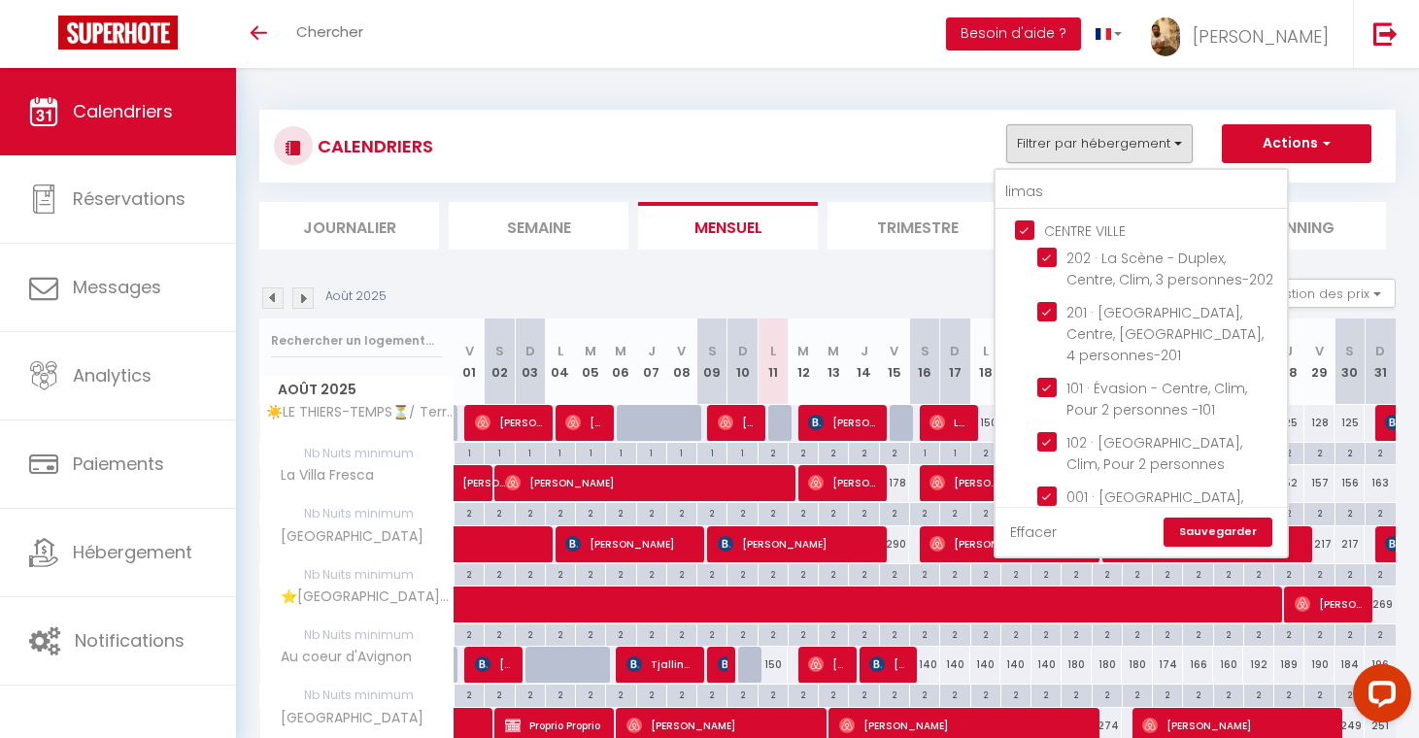
checkbox input "true"
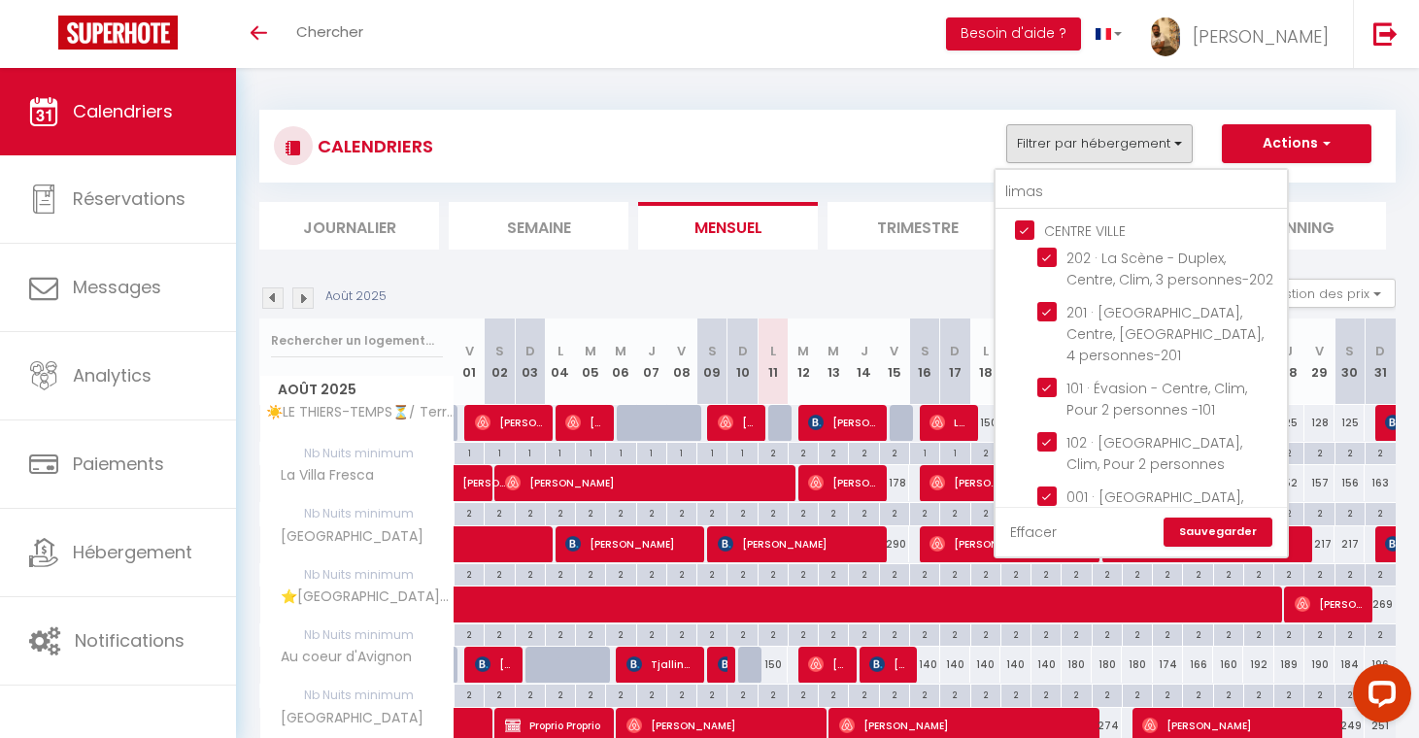
checkbox input "true"
checkbox input "false"
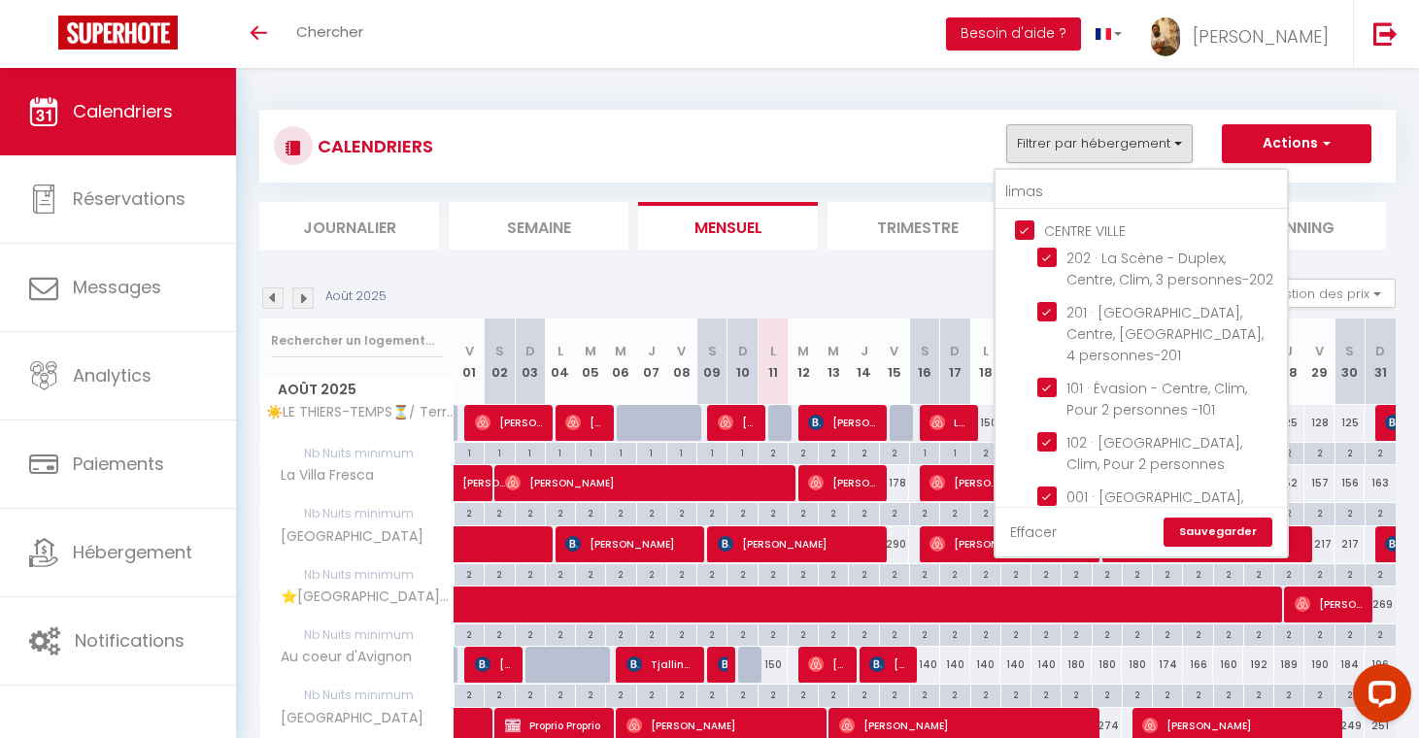
checkbox input "true"
checkbox input "false"
checkbox input "true"
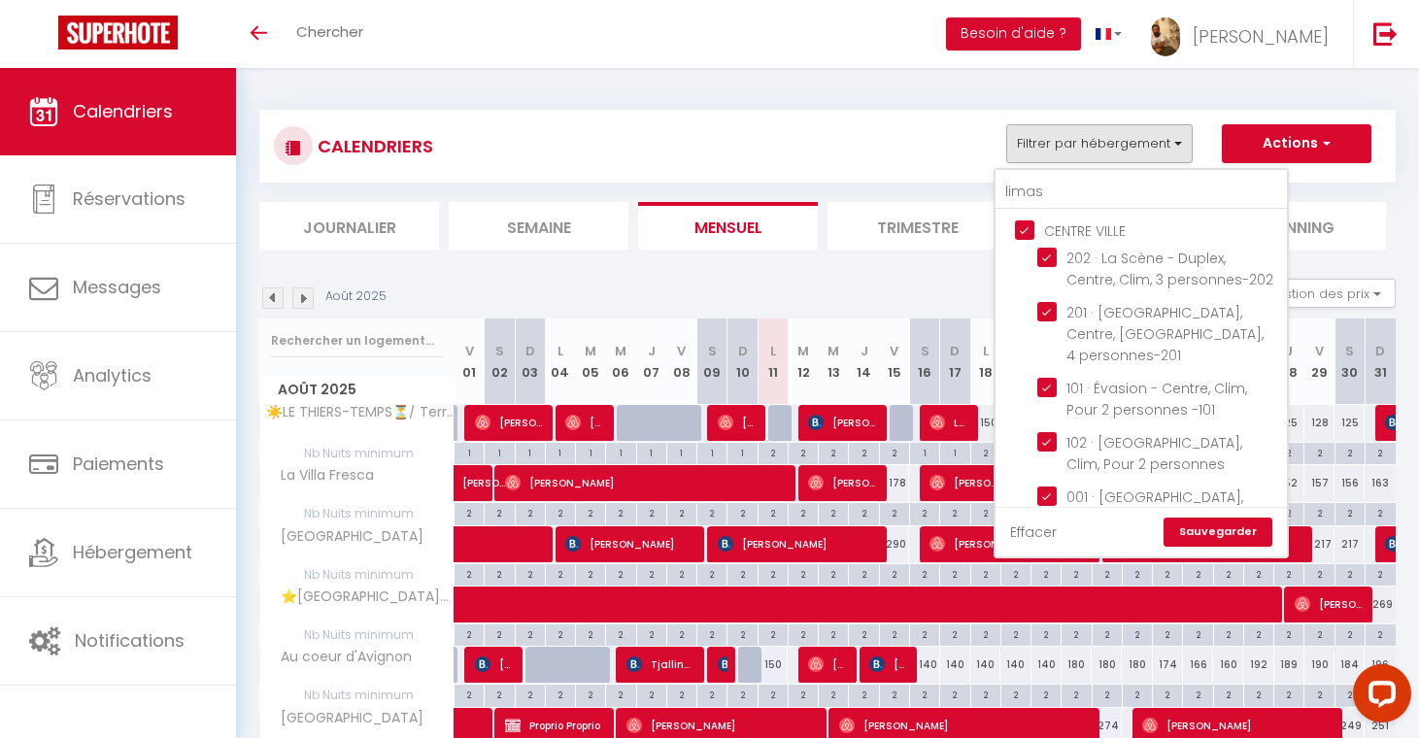
checkbox input "true"
checkbox input "false"
checkbox input "true"
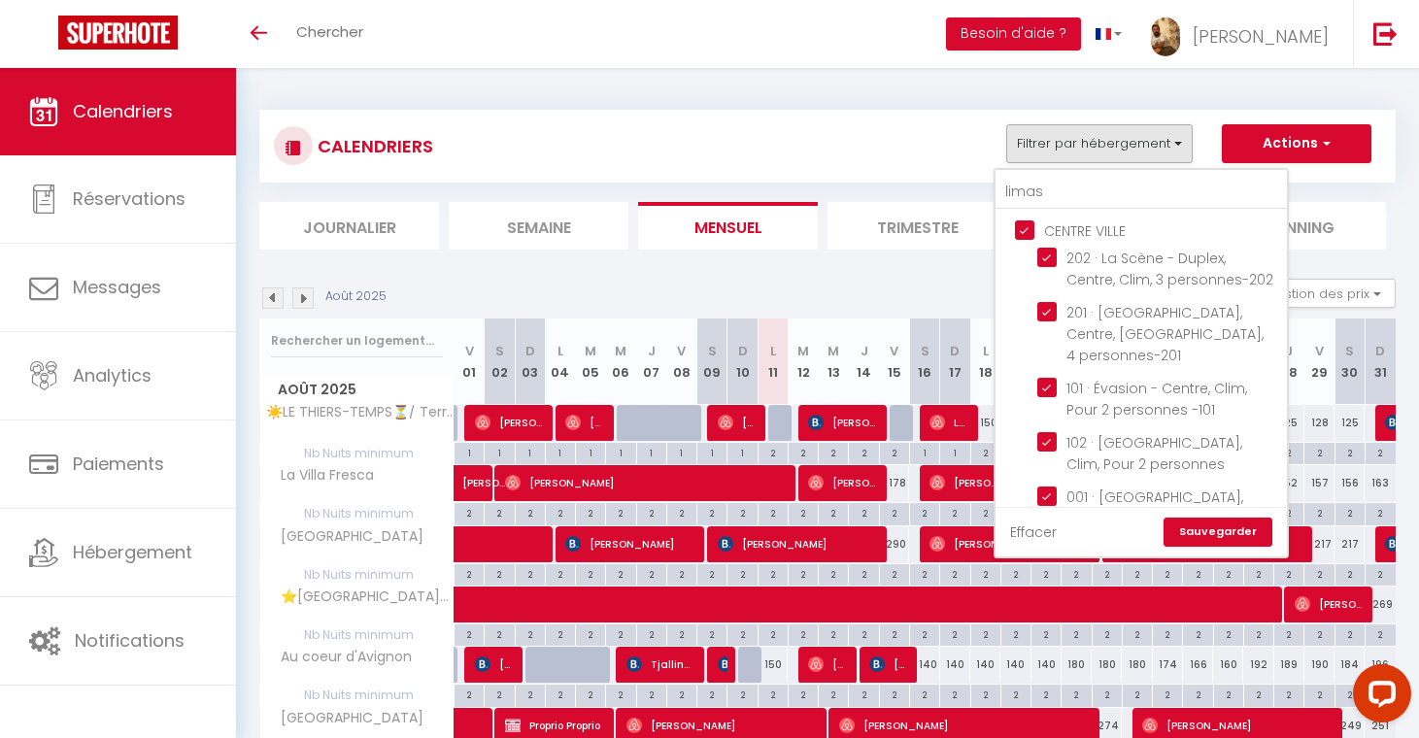
checkbox input "true"
checkbox input "false"
checkbox input "true"
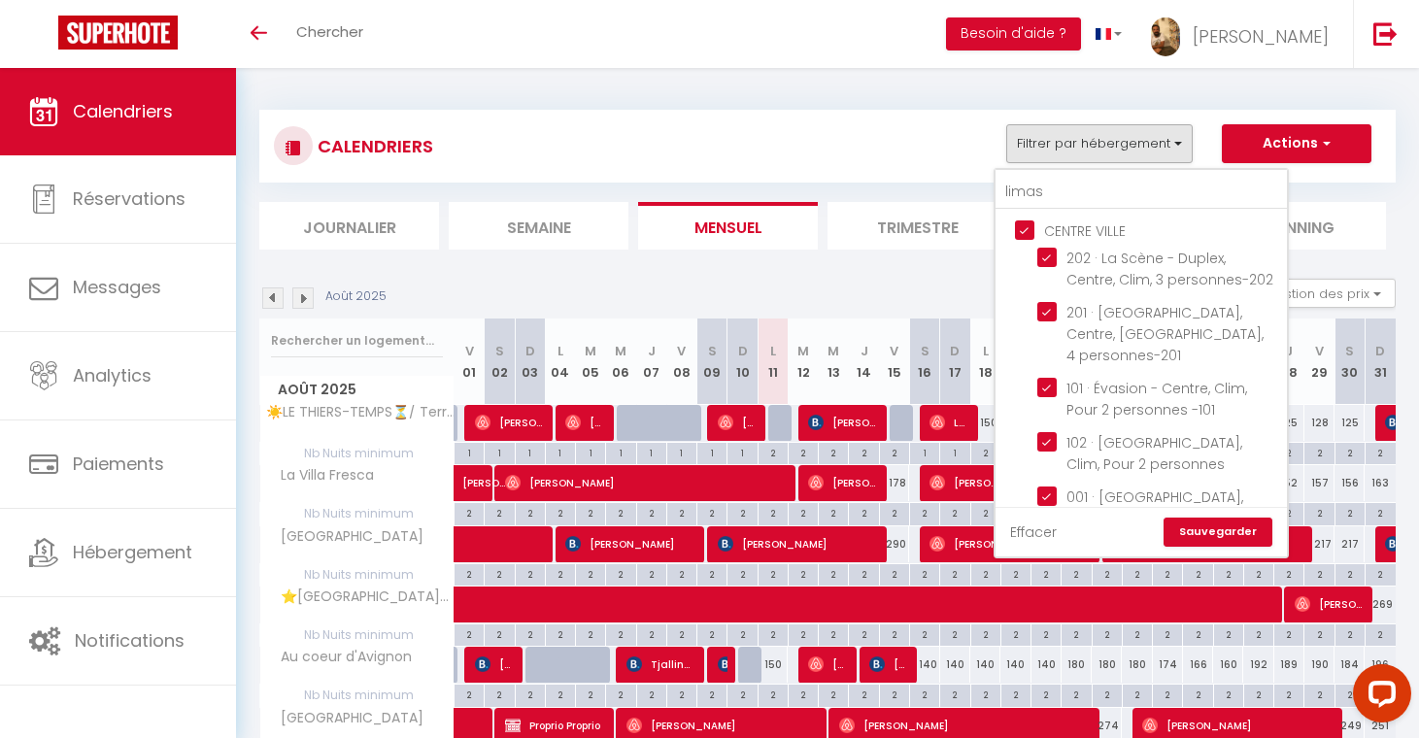
checkbox input "true"
checkbox input "false"
checkbox input "true"
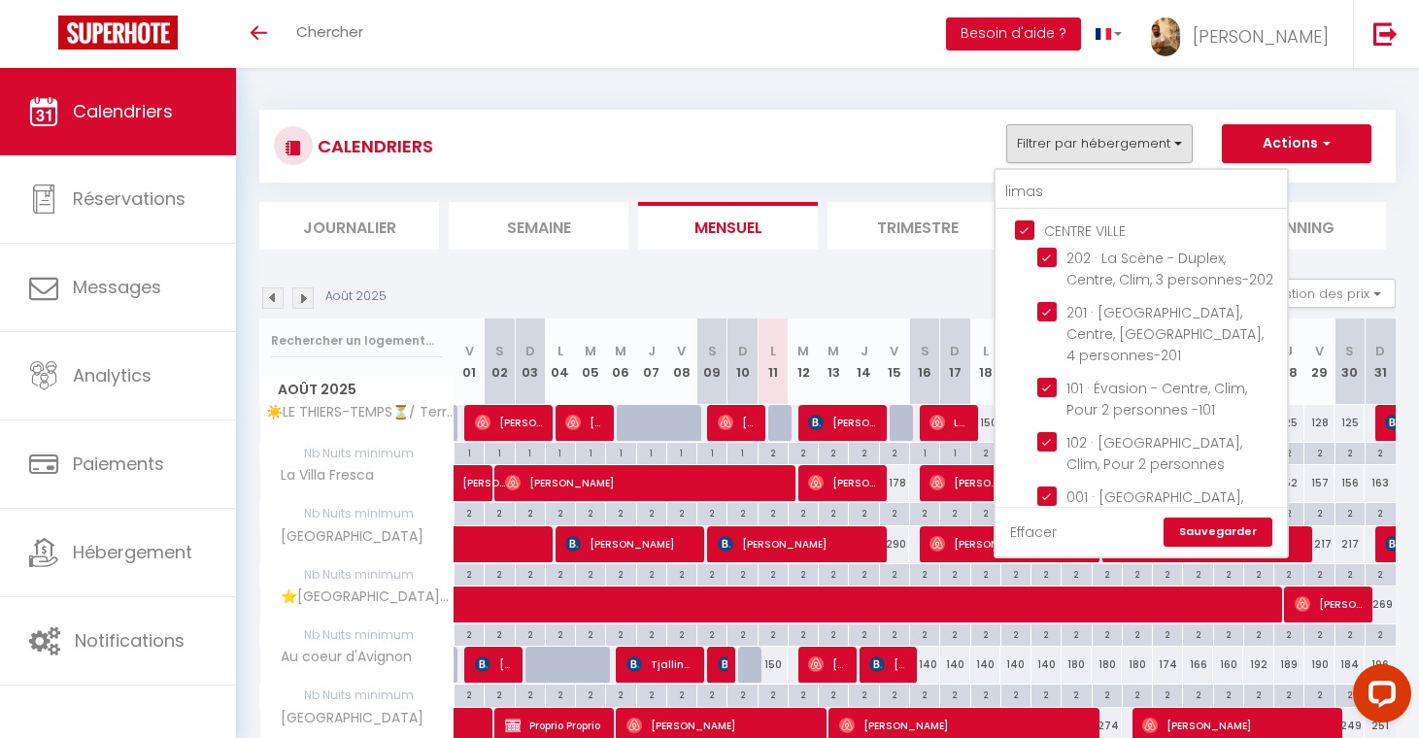
checkbox input "true"
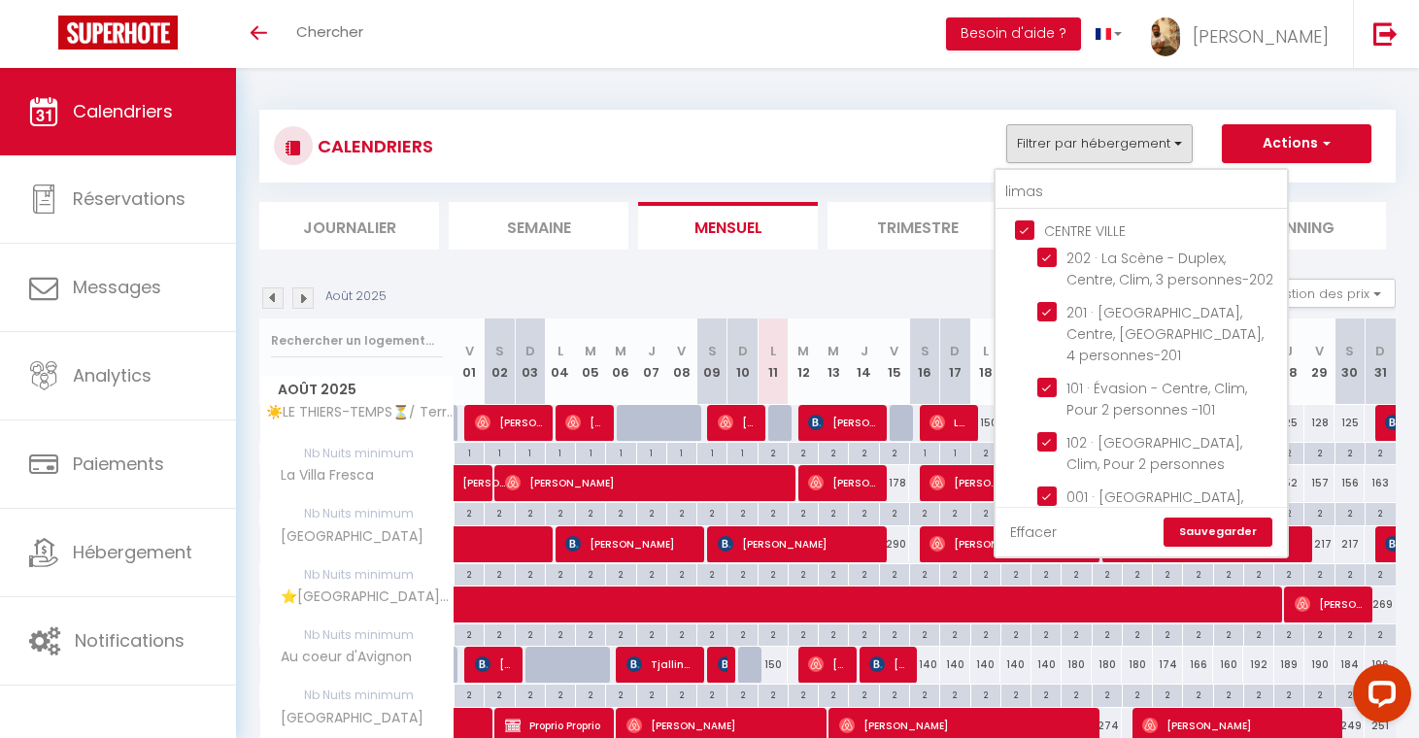
checkbox input "true"
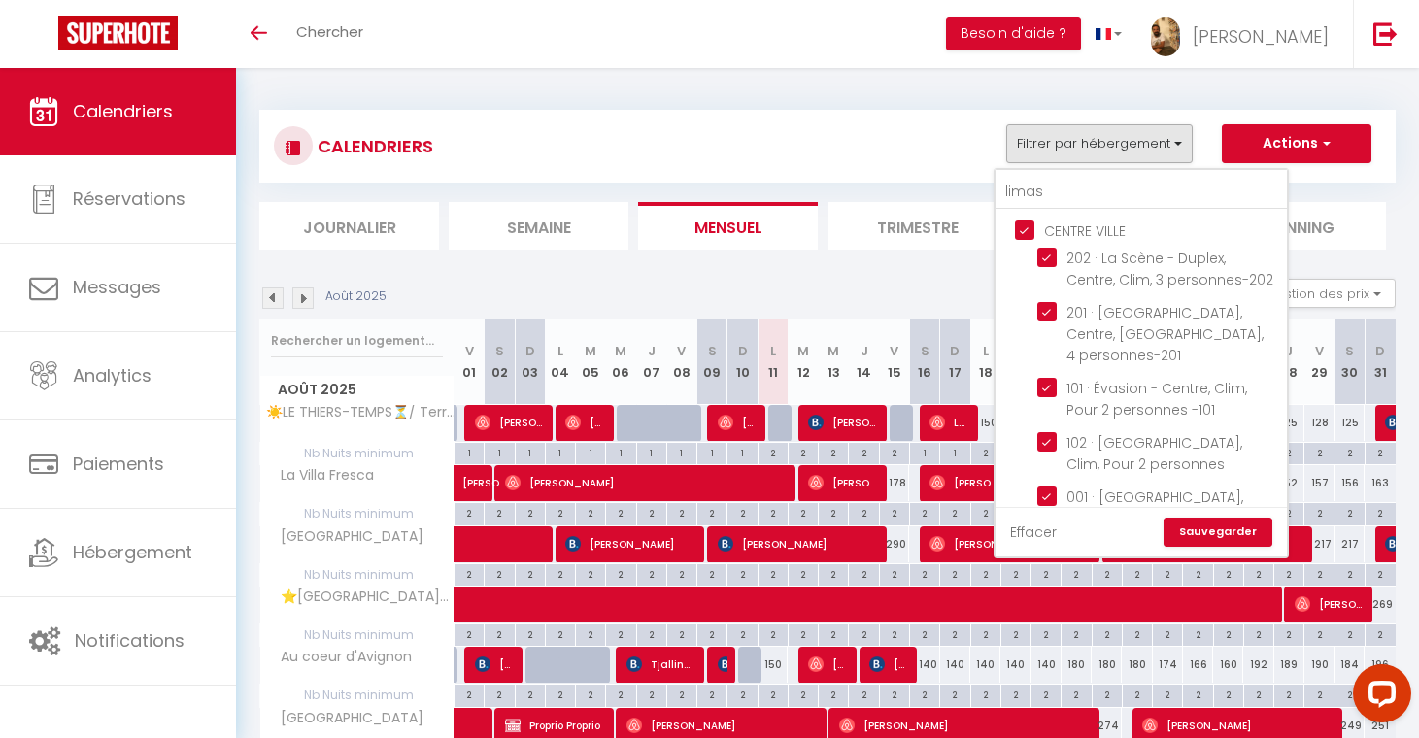
checkbox input "true"
click at [1028, 233] on input "CENTRE VILLE" at bounding box center [1160, 228] width 291 height 19
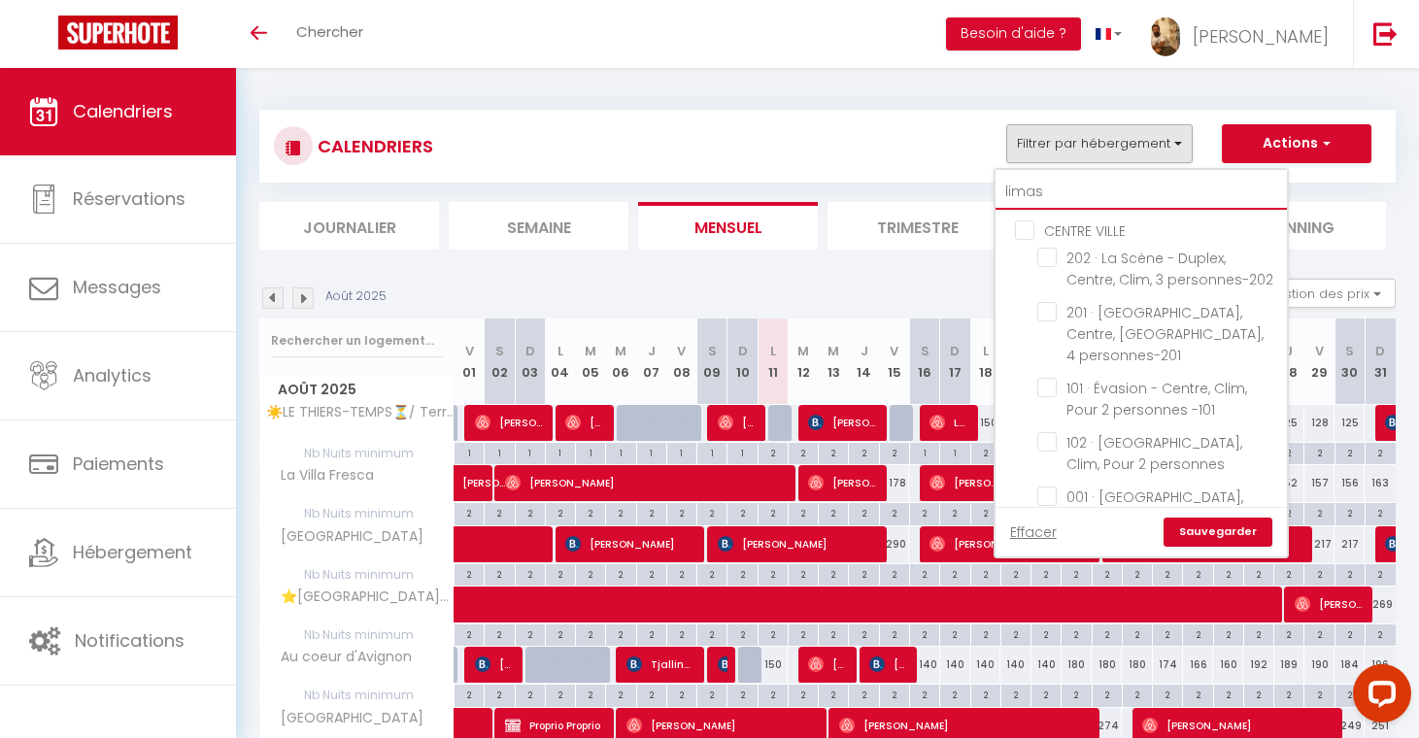
click at [1062, 192] on input "limas" at bounding box center [1140, 192] width 291 height 35
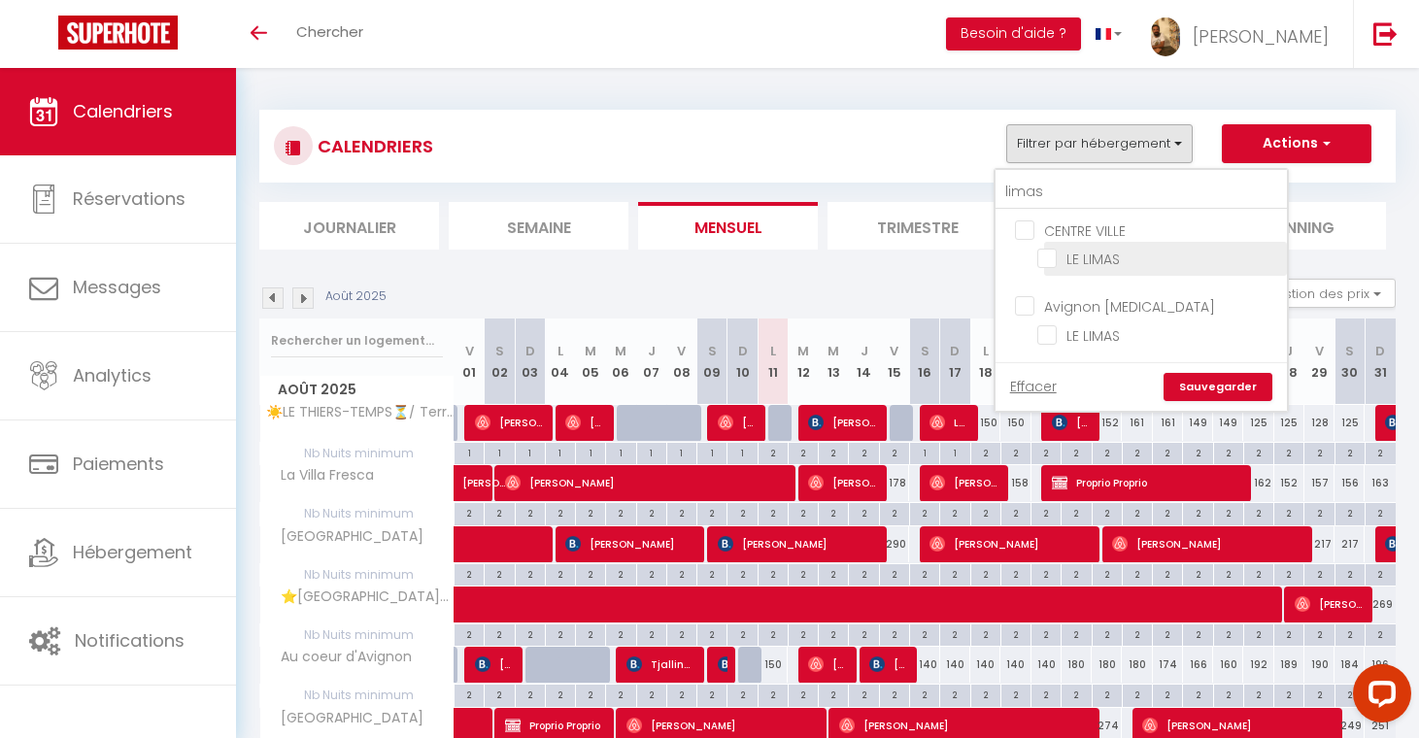
click at [1095, 261] on input "LE LIMAS" at bounding box center [1158, 257] width 243 height 19
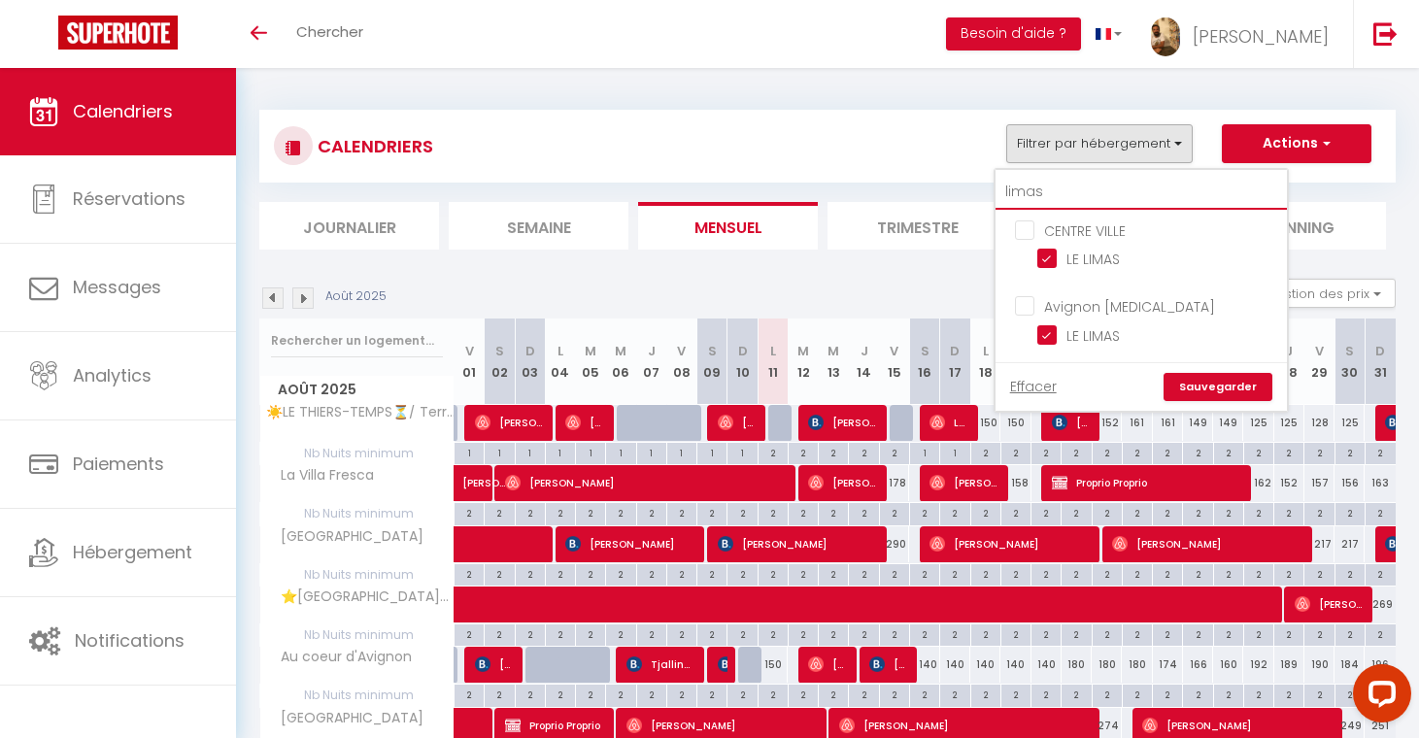
click at [1086, 208] on input "limas" at bounding box center [1140, 192] width 291 height 35
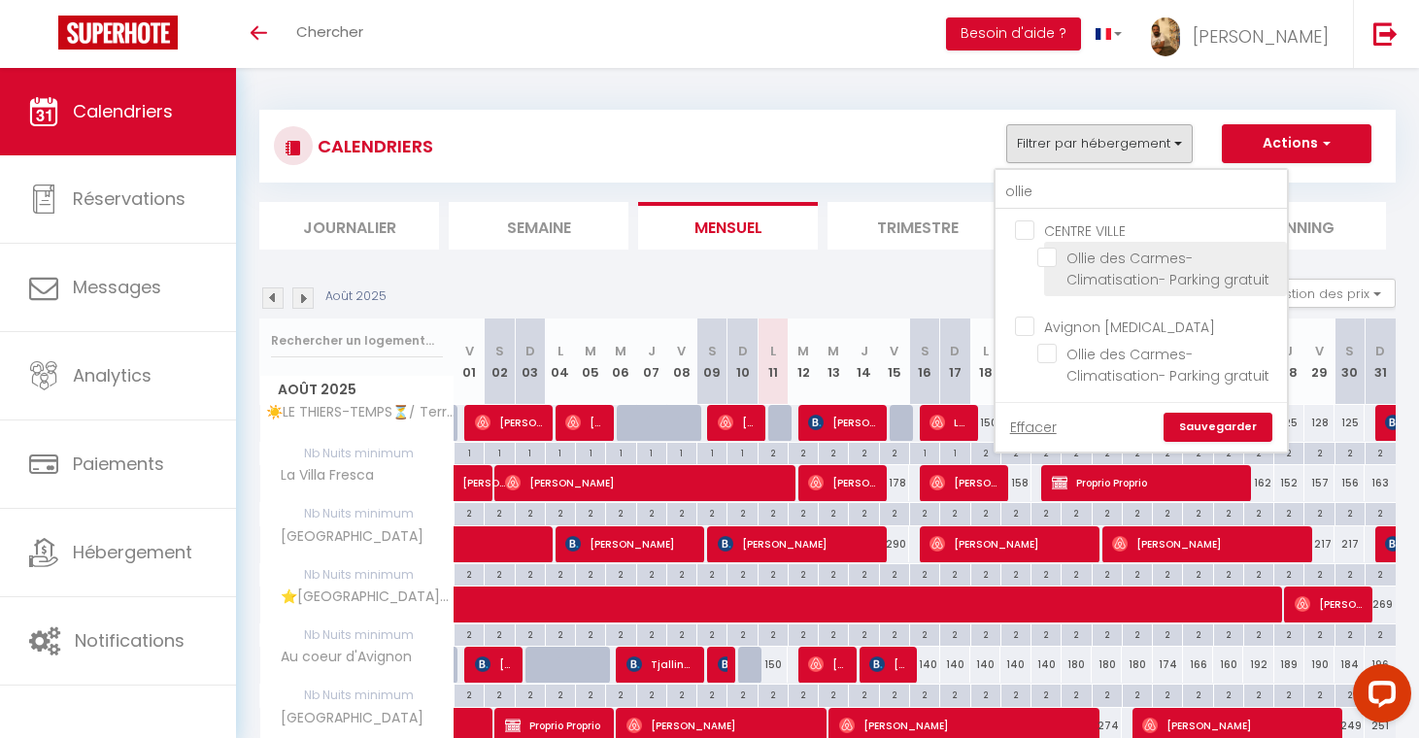
click at [1137, 259] on input "Ollie des Carmes- Climatisation- Parking gratuit" at bounding box center [1158, 257] width 243 height 19
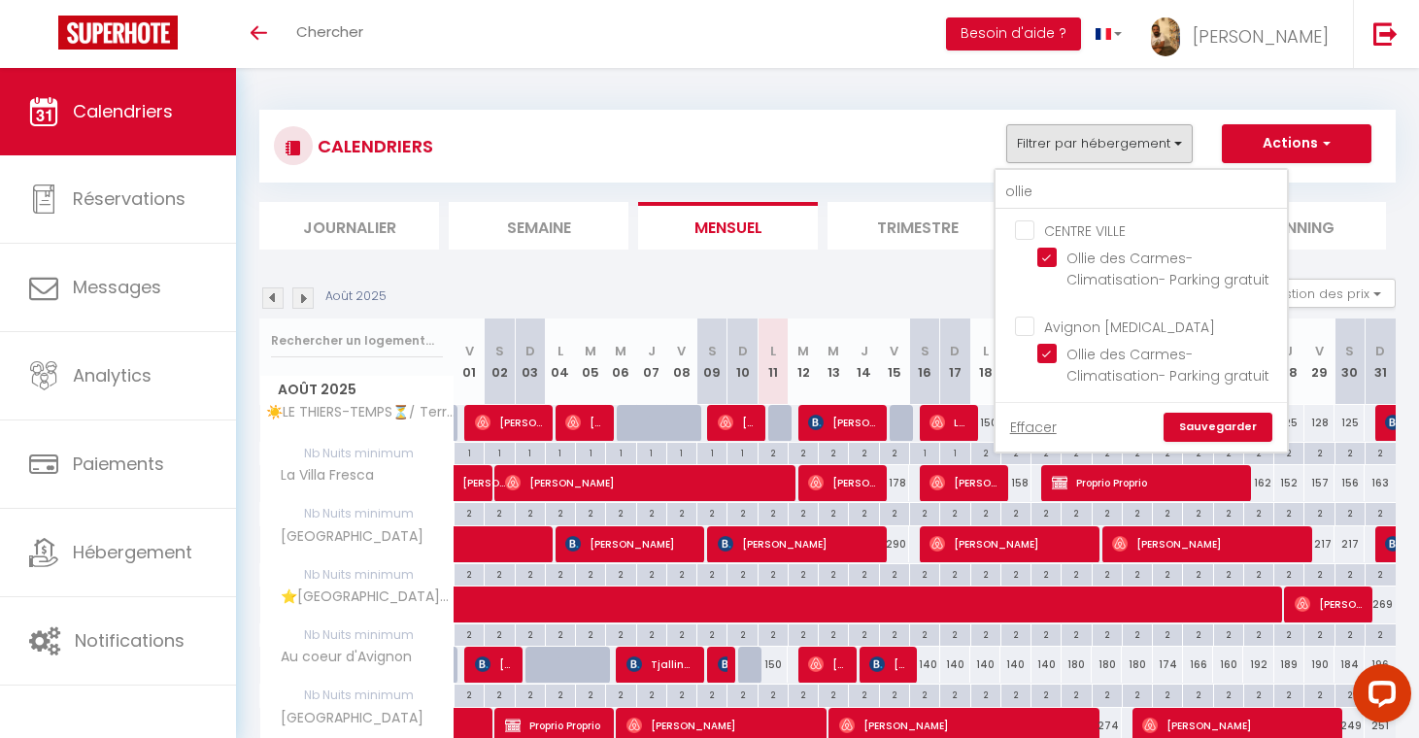
click at [1207, 425] on link "Sauvegarder" at bounding box center [1217, 427] width 109 height 29
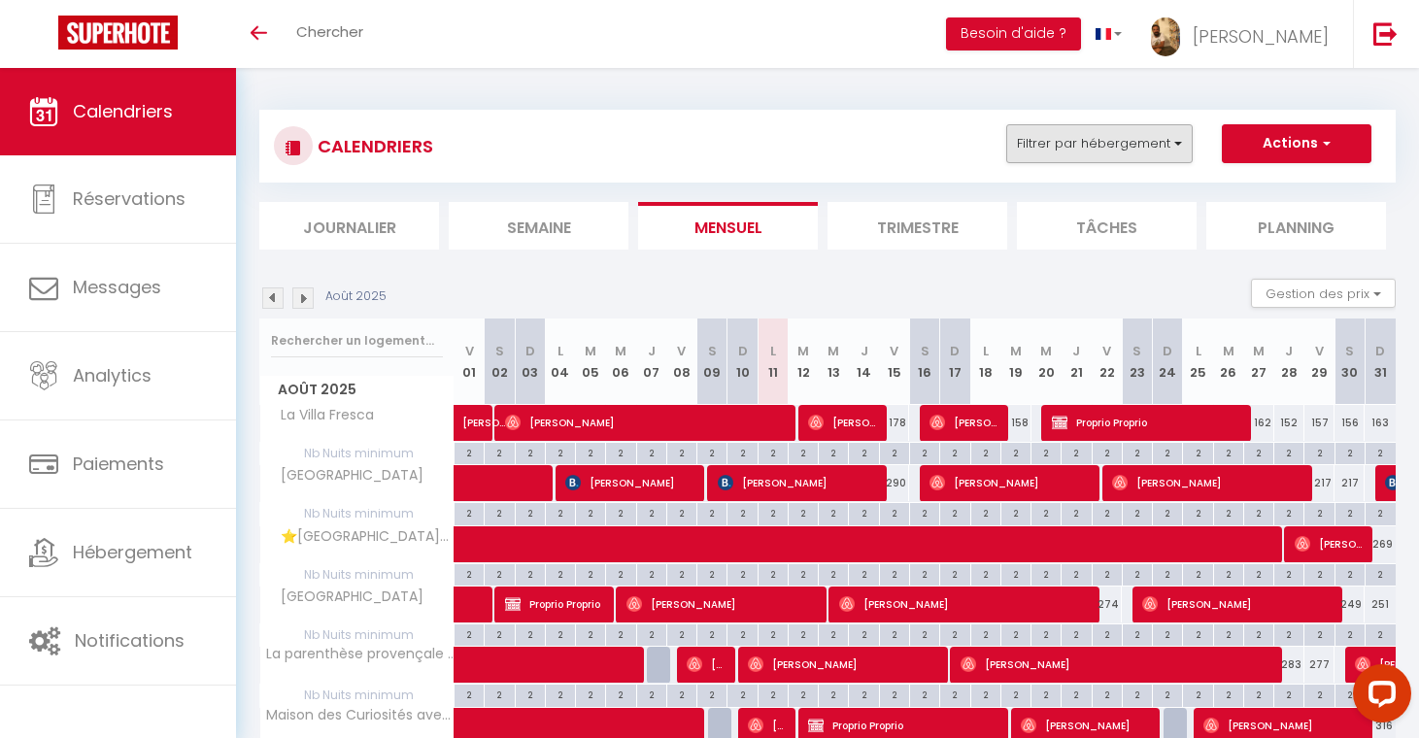
click at [1102, 145] on button "Filtrer par hébergement" at bounding box center [1099, 143] width 186 height 39
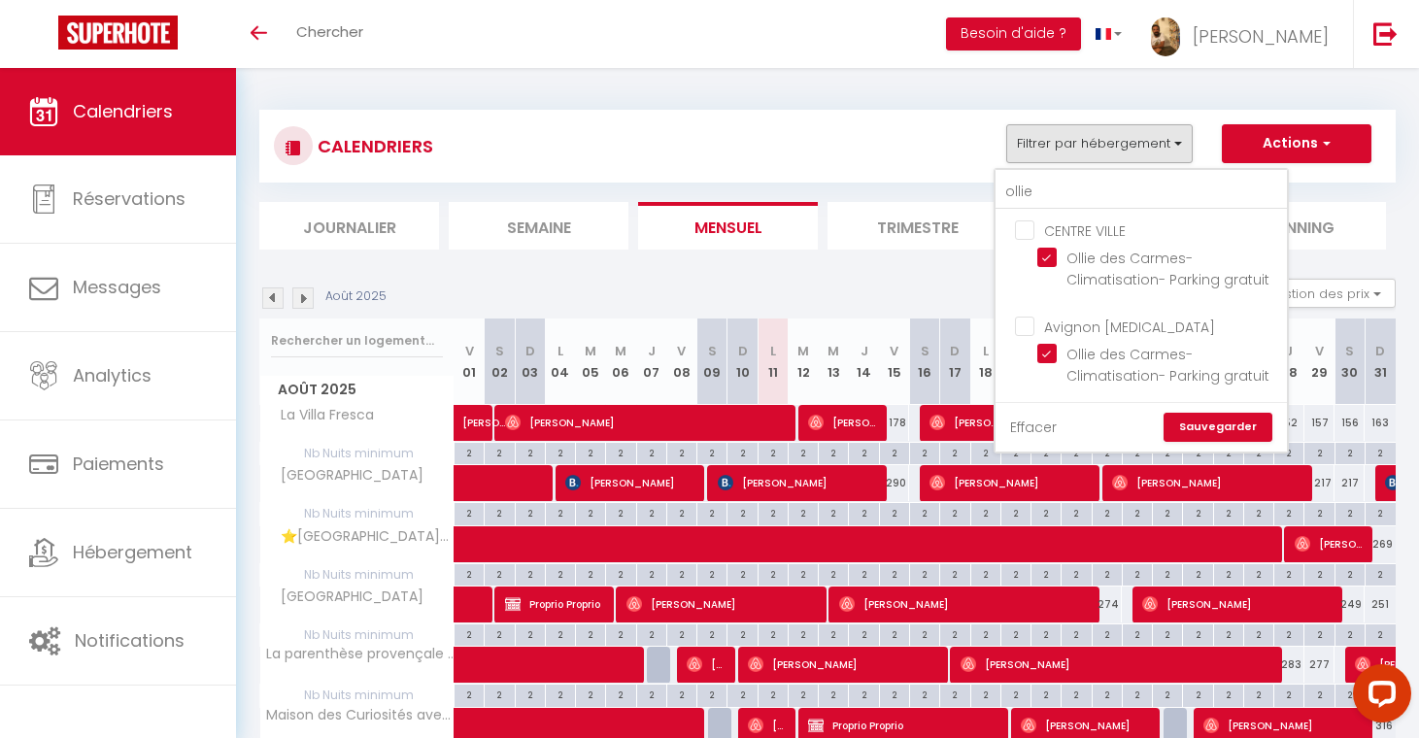
click at [1040, 429] on link "Effacer" at bounding box center [1033, 427] width 47 height 21
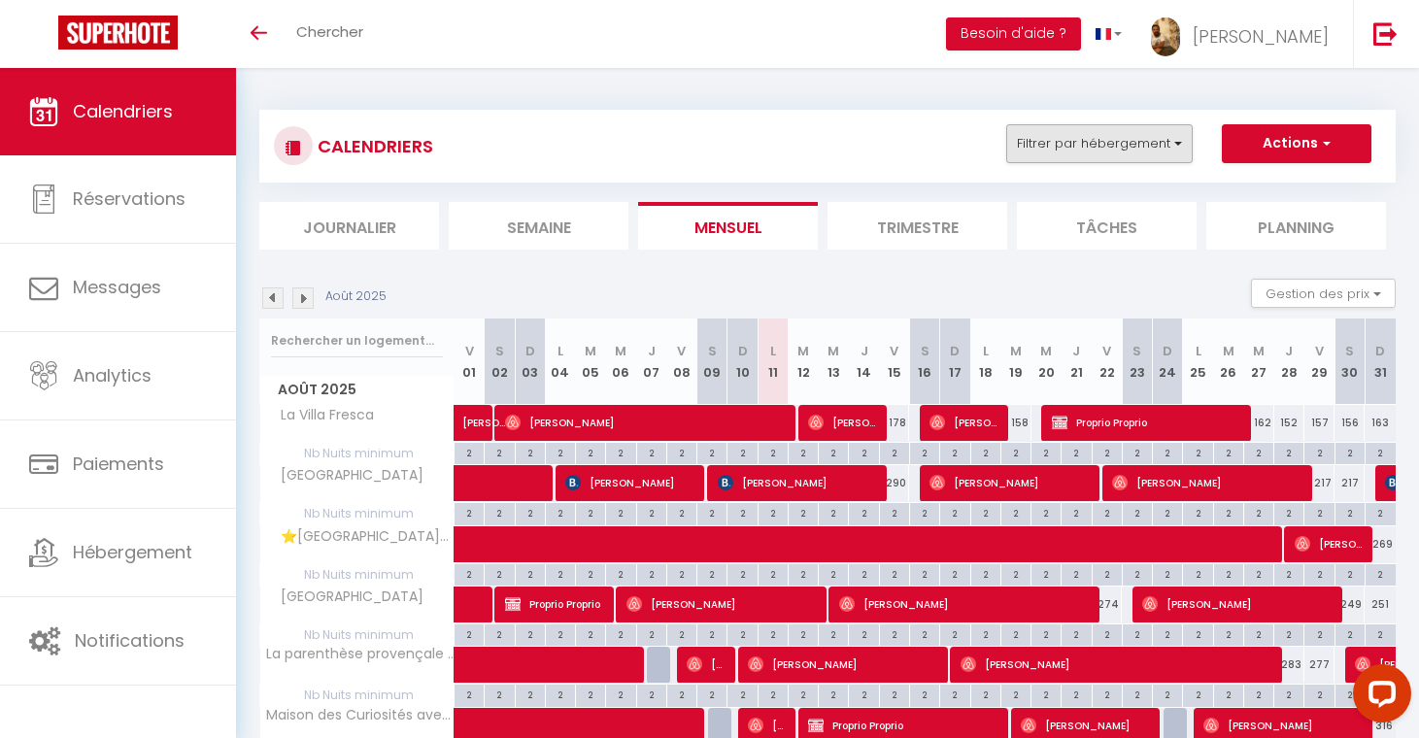
click at [1092, 146] on button "Filtrer par hébergement" at bounding box center [1099, 143] width 186 height 39
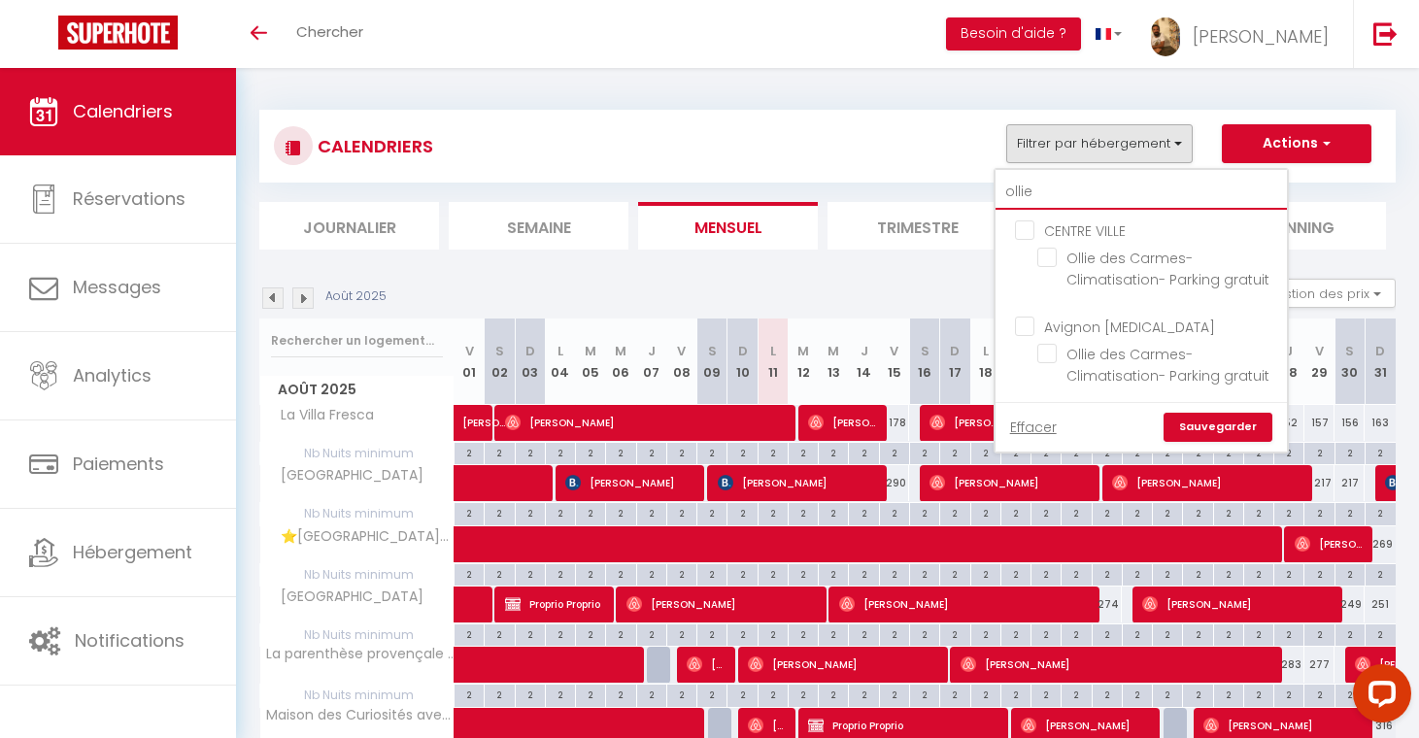
click at [1077, 193] on input "ollie" at bounding box center [1140, 192] width 291 height 35
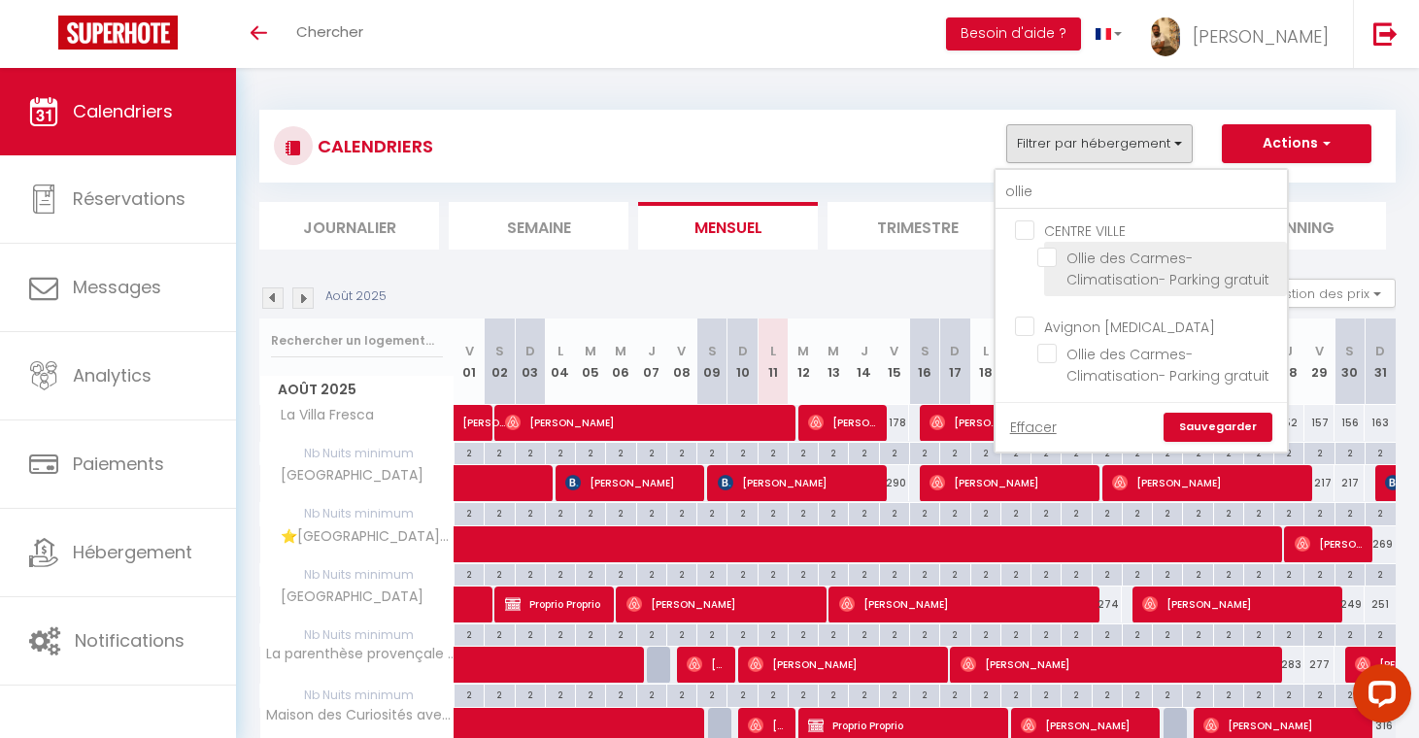
click at [1084, 268] on label "Ollie des Carmes- Climatisation- Parking gratuit" at bounding box center [1166, 269] width 218 height 43
click at [1084, 267] on input "Ollie des Carmes- Climatisation- Parking gratuit" at bounding box center [1158, 257] width 243 height 19
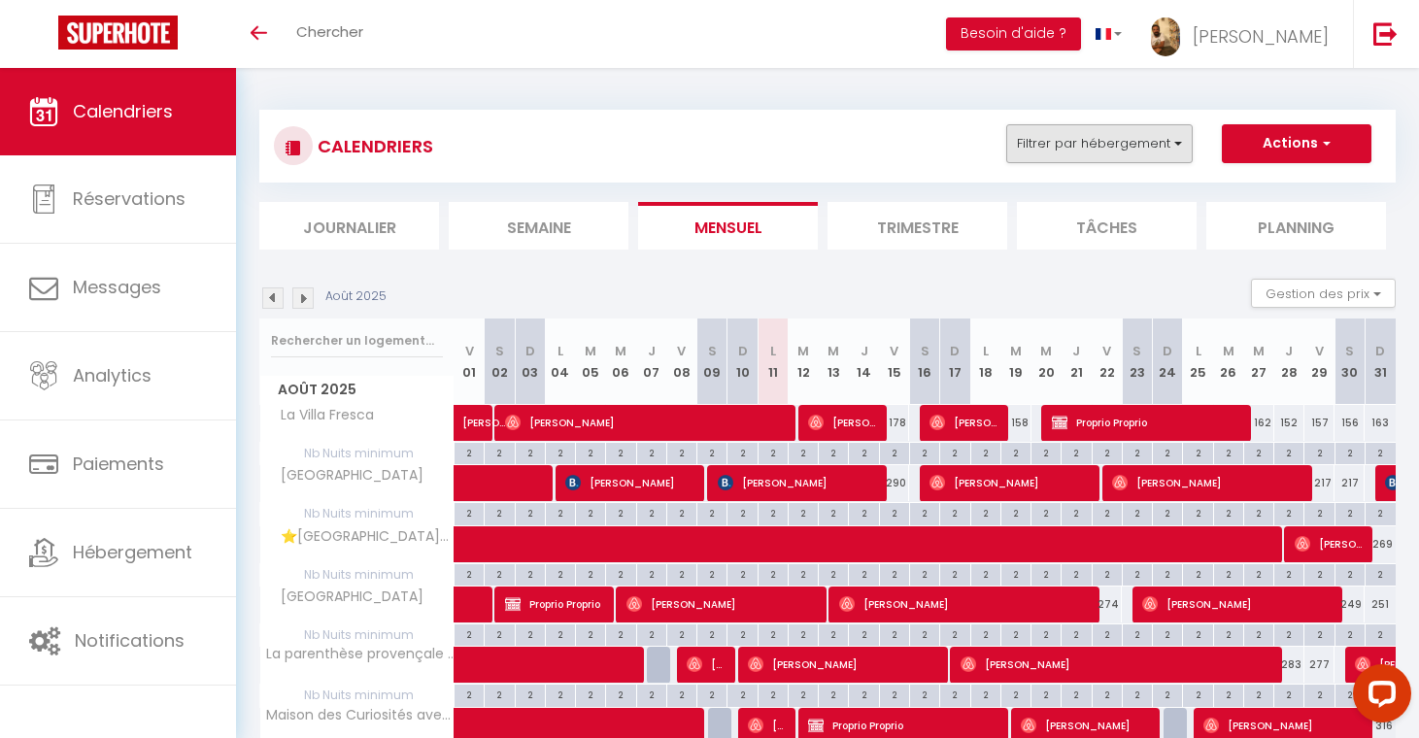
click at [1084, 155] on button "Filtrer par hébergement" at bounding box center [1099, 143] width 186 height 39
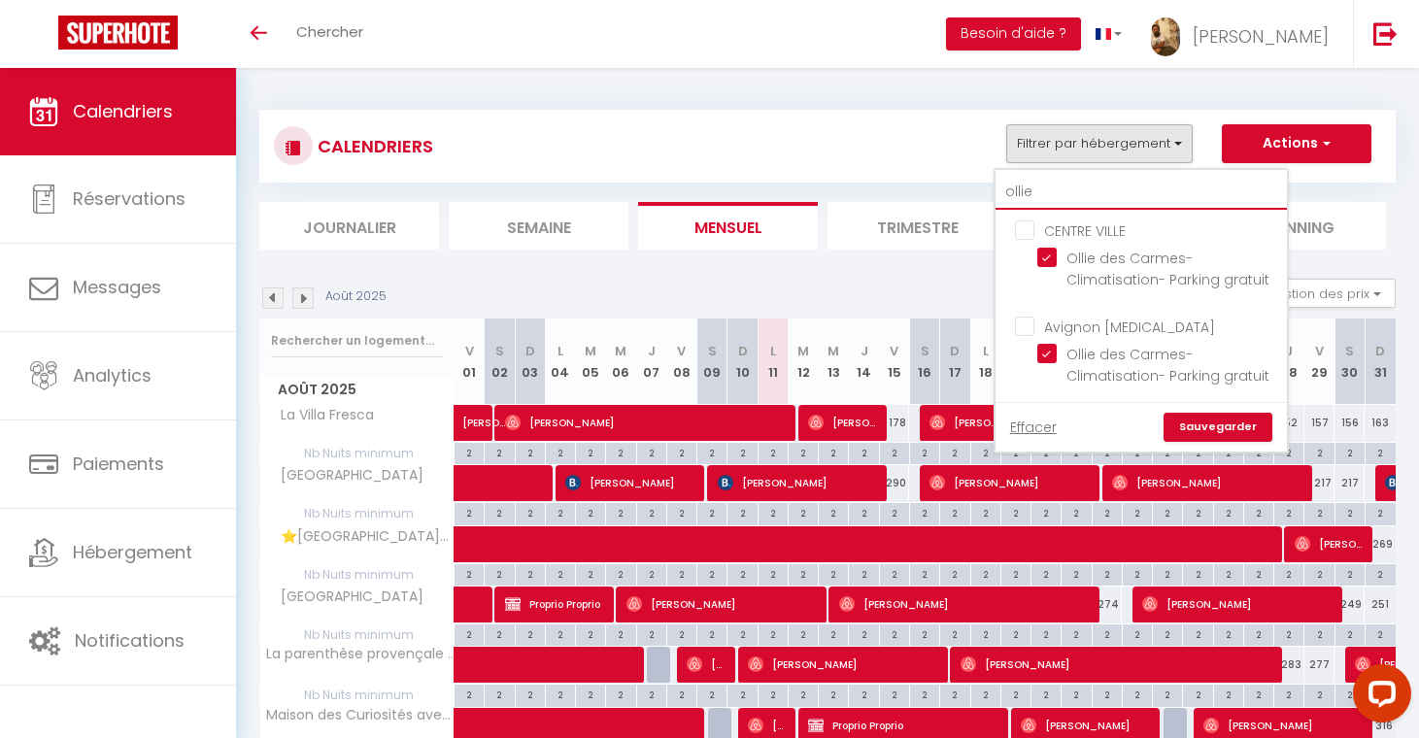
click at [1068, 198] on input "ollie" at bounding box center [1140, 192] width 291 height 35
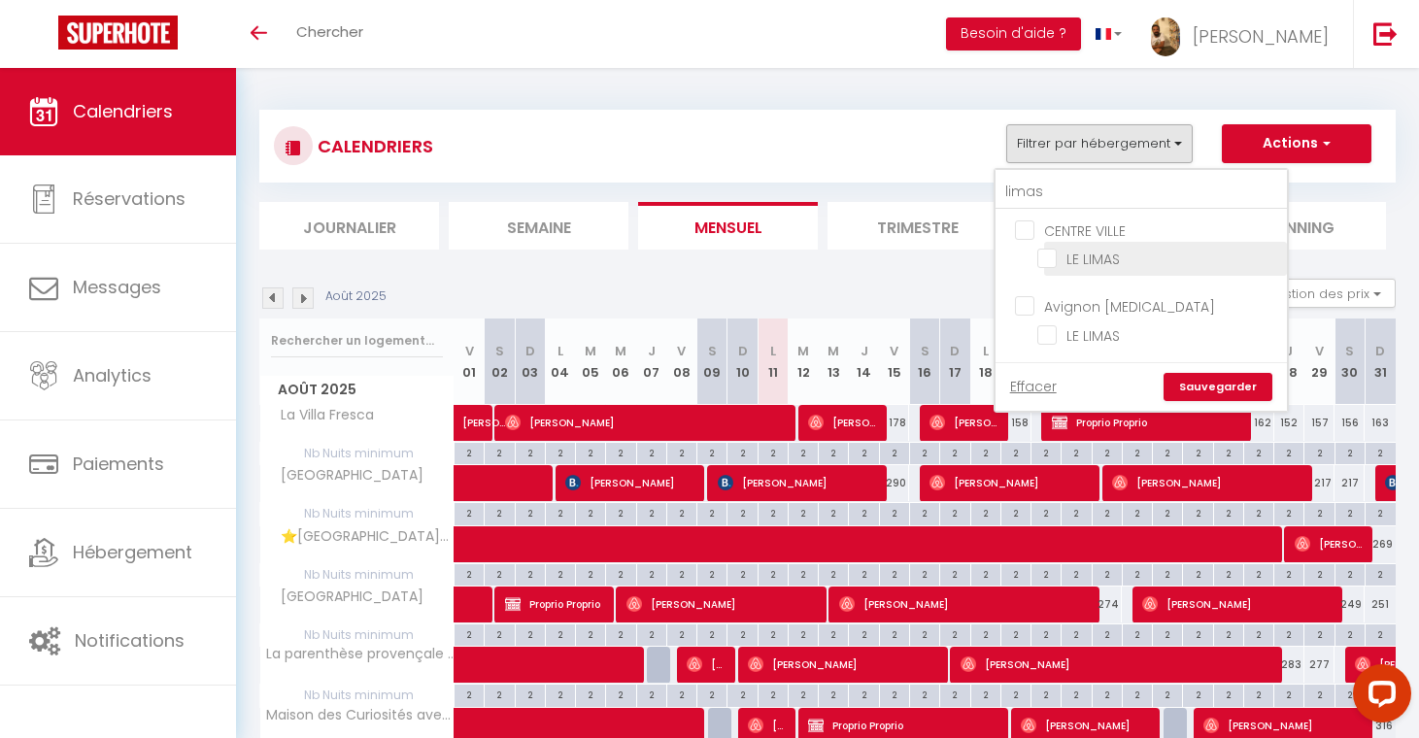
click at [1094, 256] on input "LE LIMAS" at bounding box center [1158, 257] width 243 height 19
click at [1205, 385] on link "Sauvegarder" at bounding box center [1217, 387] width 109 height 29
